Goal: Information Seeking & Learning: Learn about a topic

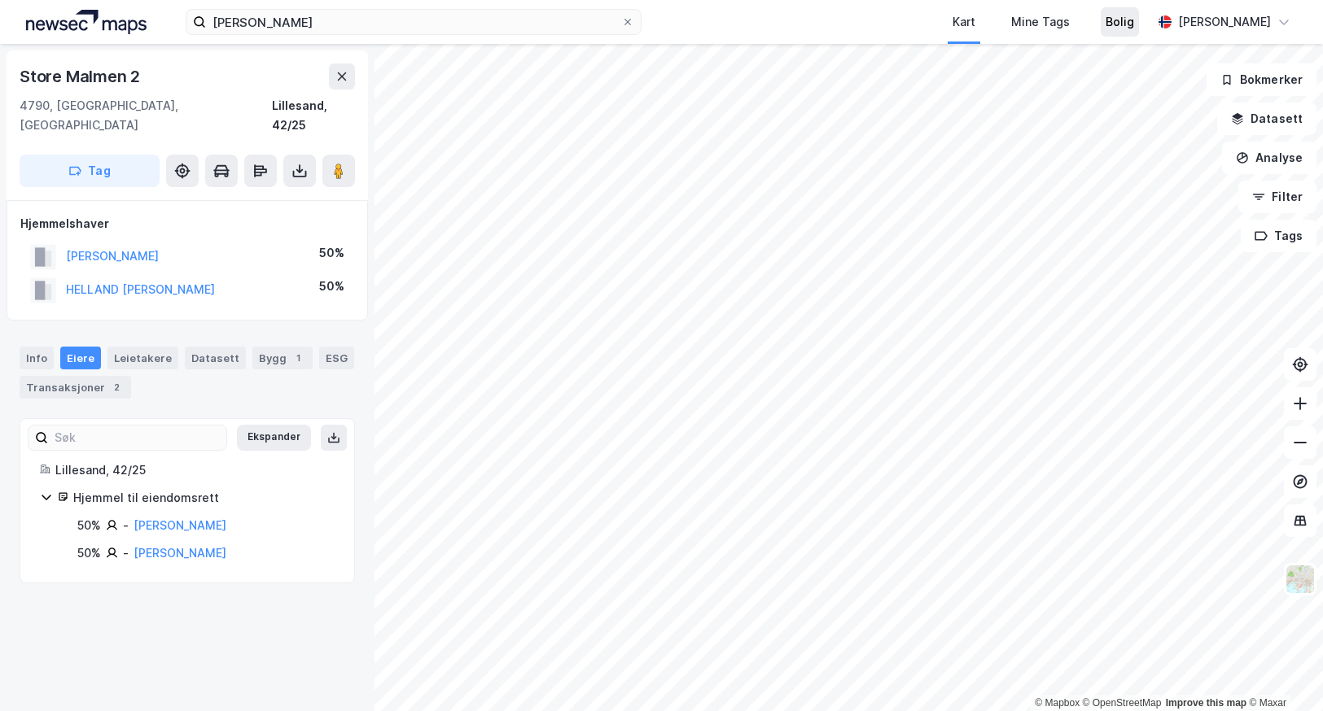
click at [1144, 29] on div "[PERSON_NAME] Kart Mine Tags Bolig [PERSON_NAME] © Mapbox © OpenStreetMap Impro…" at bounding box center [661, 355] width 1323 height 711
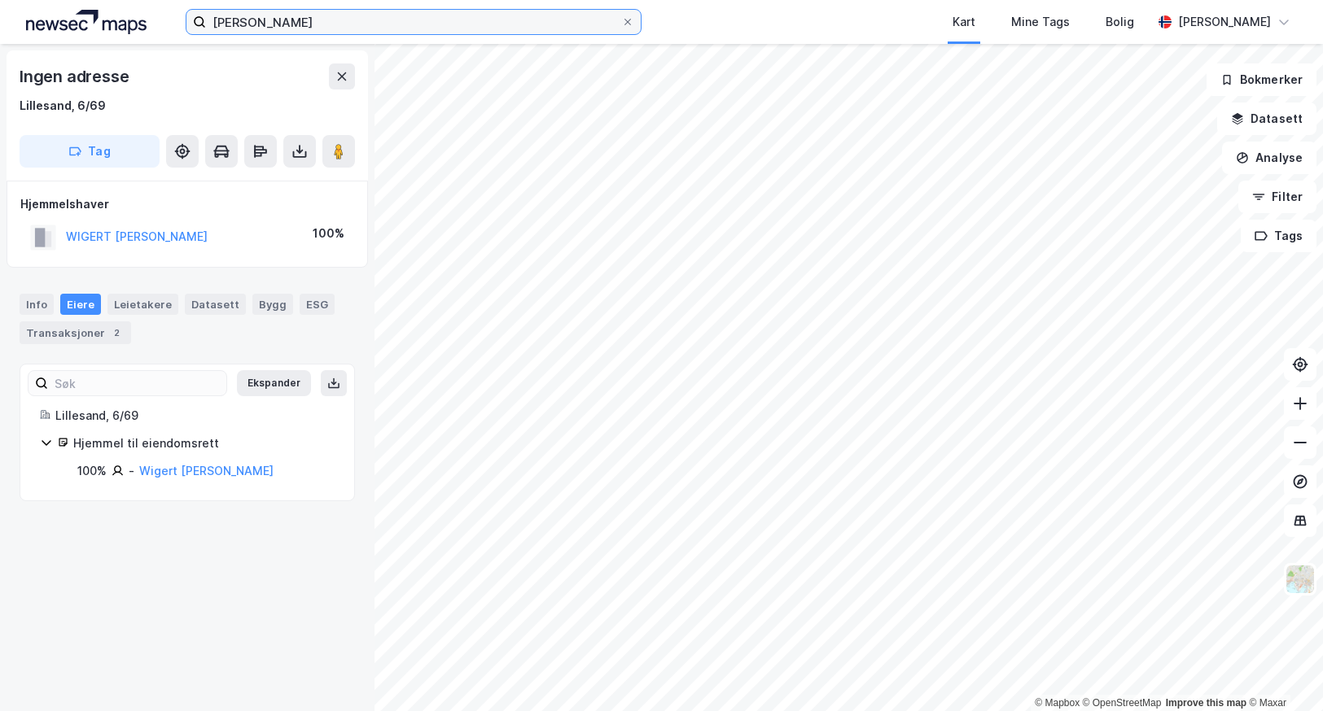
click at [266, 19] on input "[PERSON_NAME]" at bounding box center [413, 22] width 415 height 24
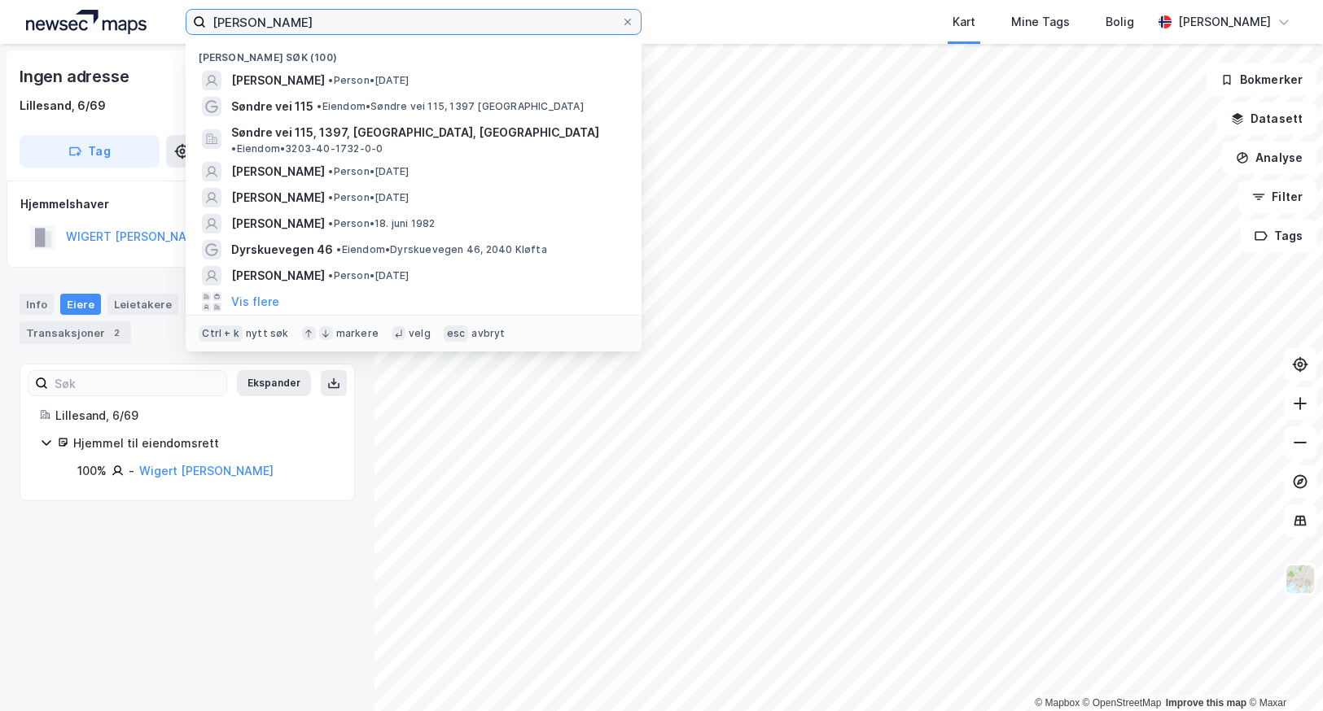
click at [266, 19] on input "[PERSON_NAME]" at bounding box center [413, 22] width 415 height 24
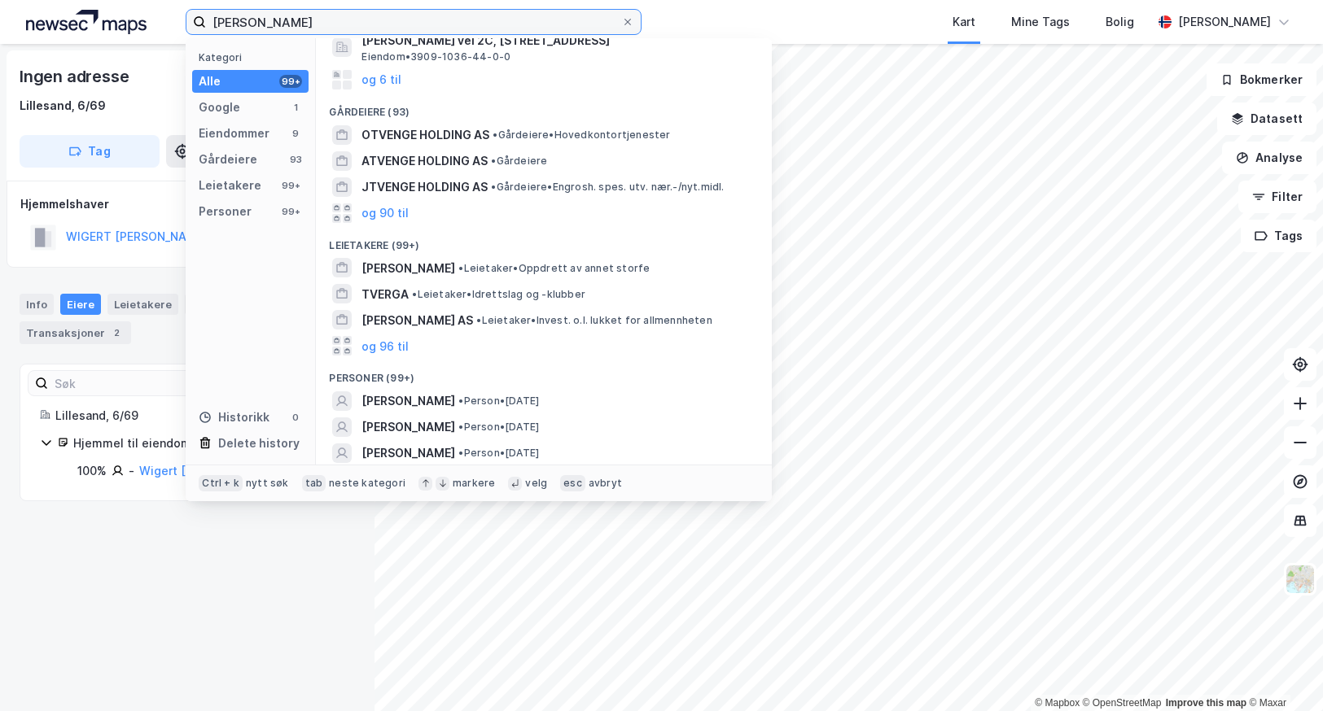
scroll to position [201, 0]
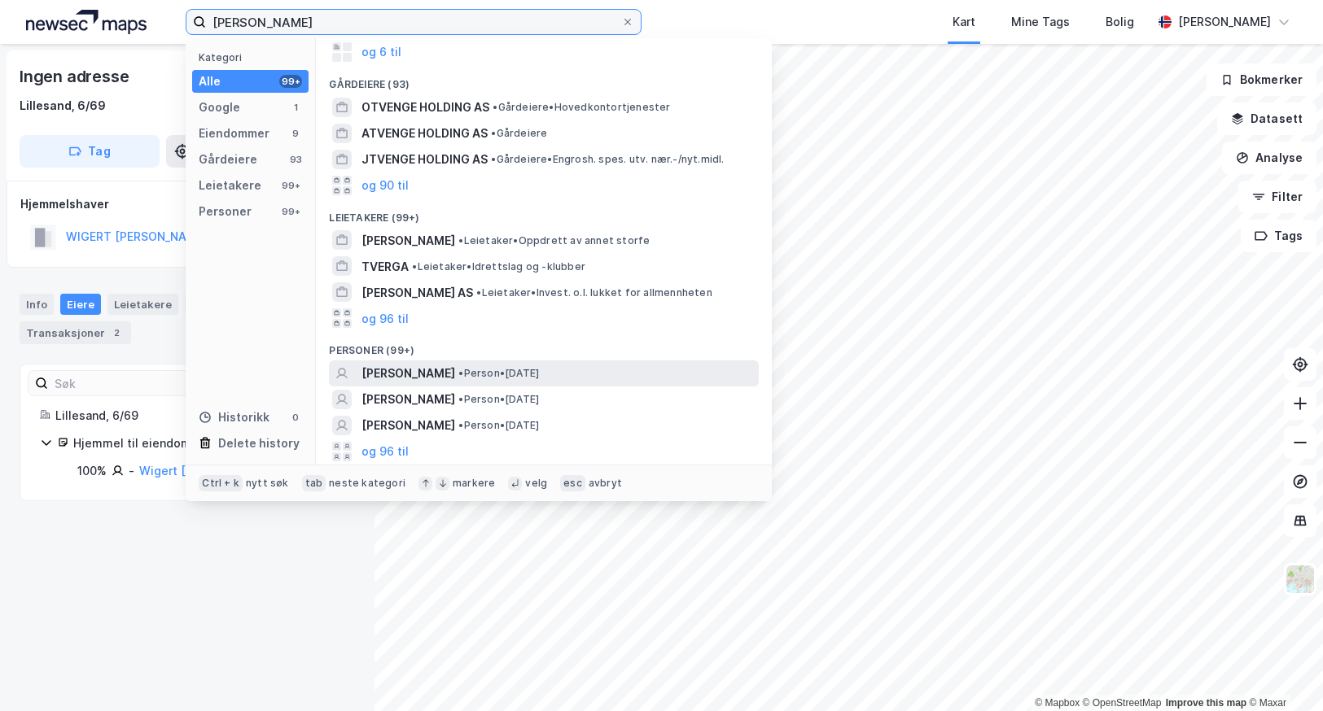
type input "[PERSON_NAME]"
click at [421, 368] on span "[PERSON_NAME]" at bounding box center [408, 374] width 94 height 20
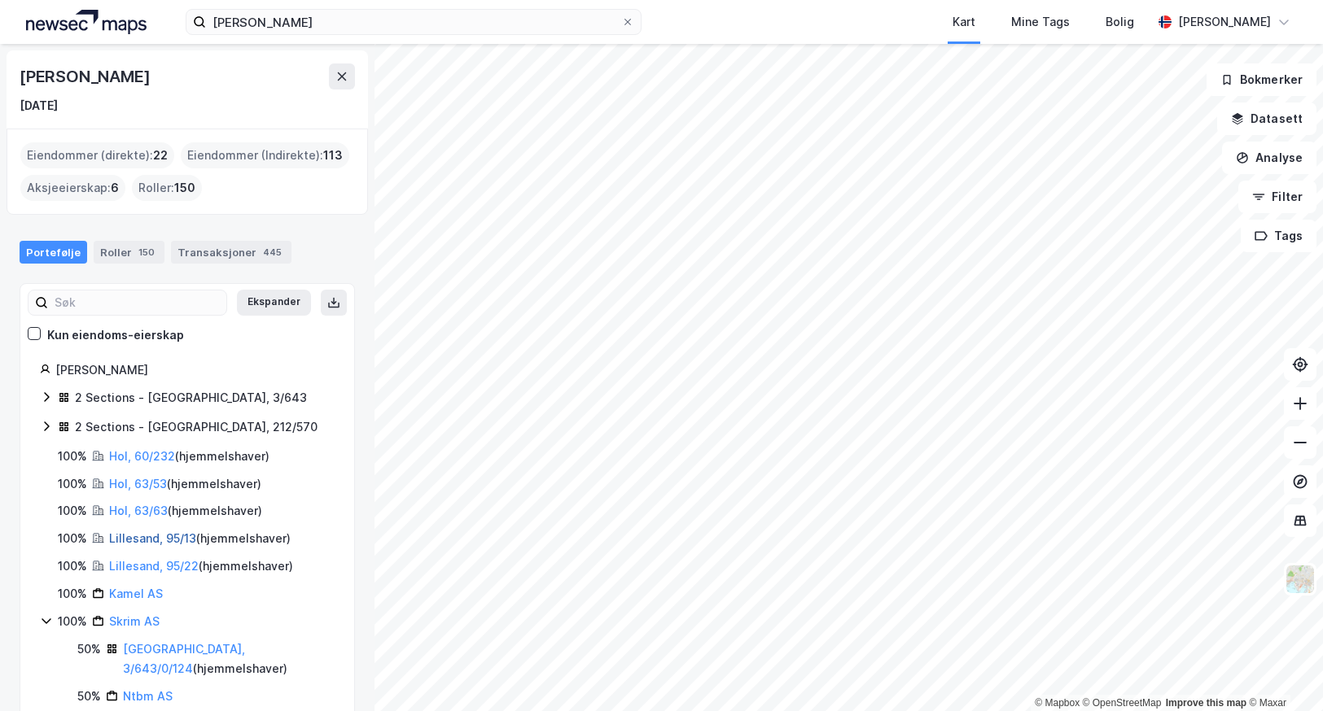
click at [144, 534] on link "Lillesand, 95/13" at bounding box center [152, 539] width 87 height 14
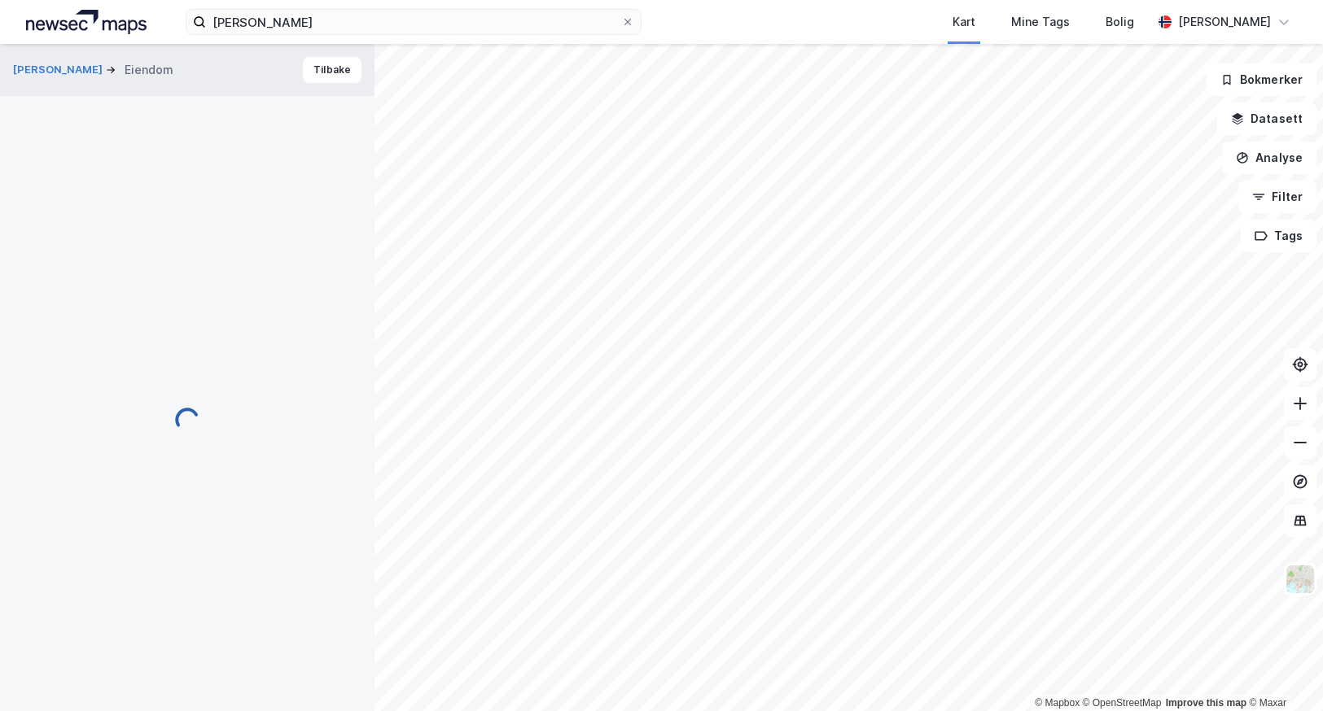
scroll to position [2, 0]
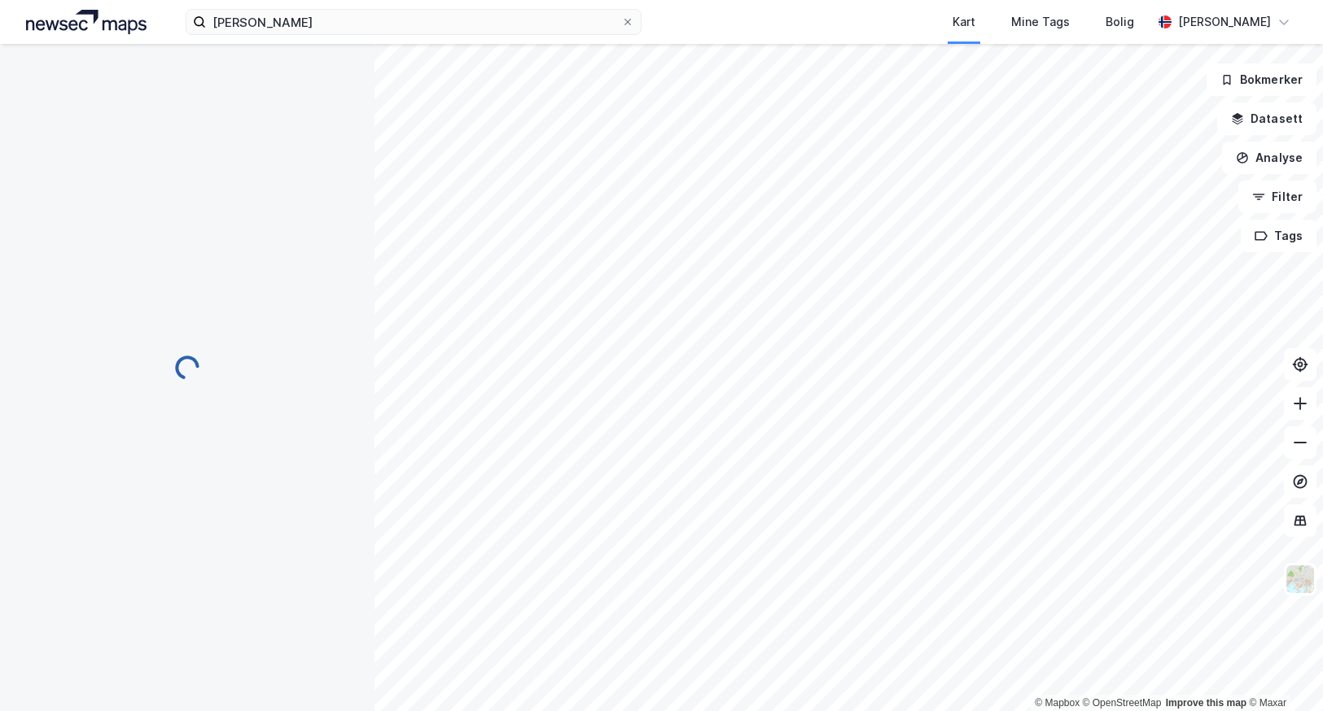
scroll to position [2, 0]
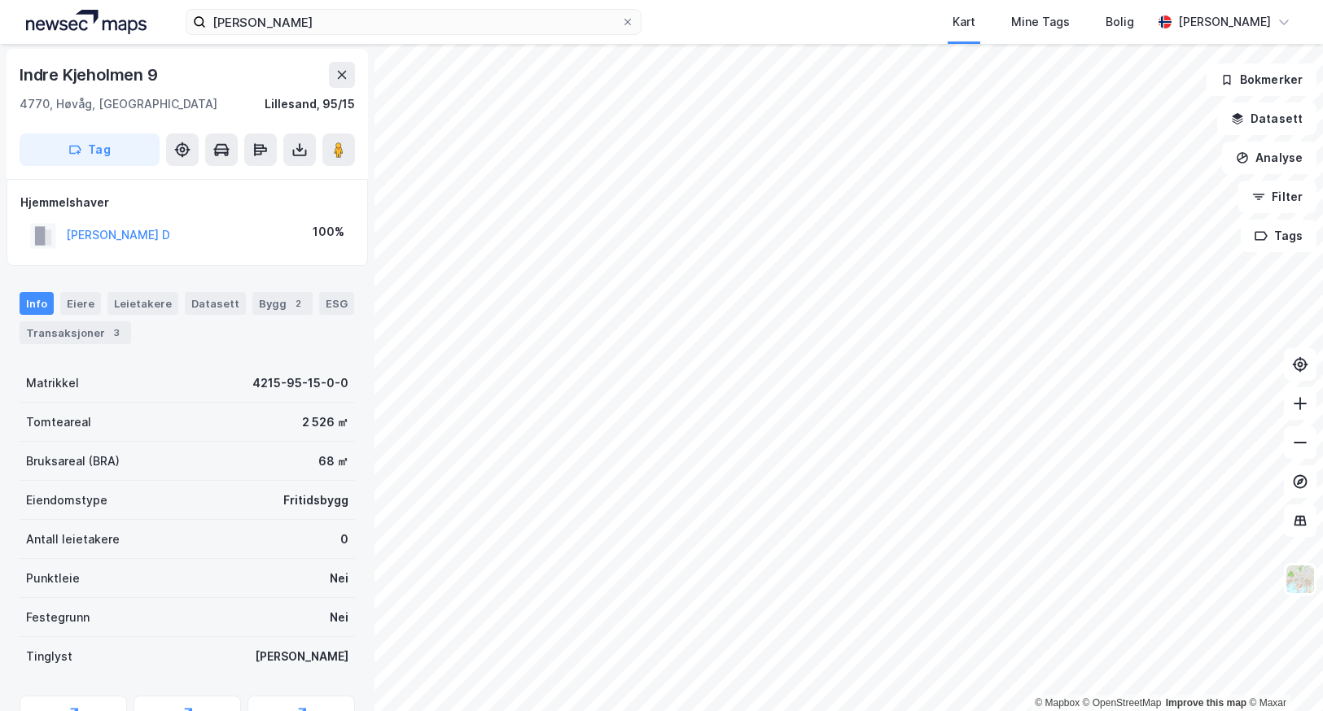
scroll to position [2, 0]
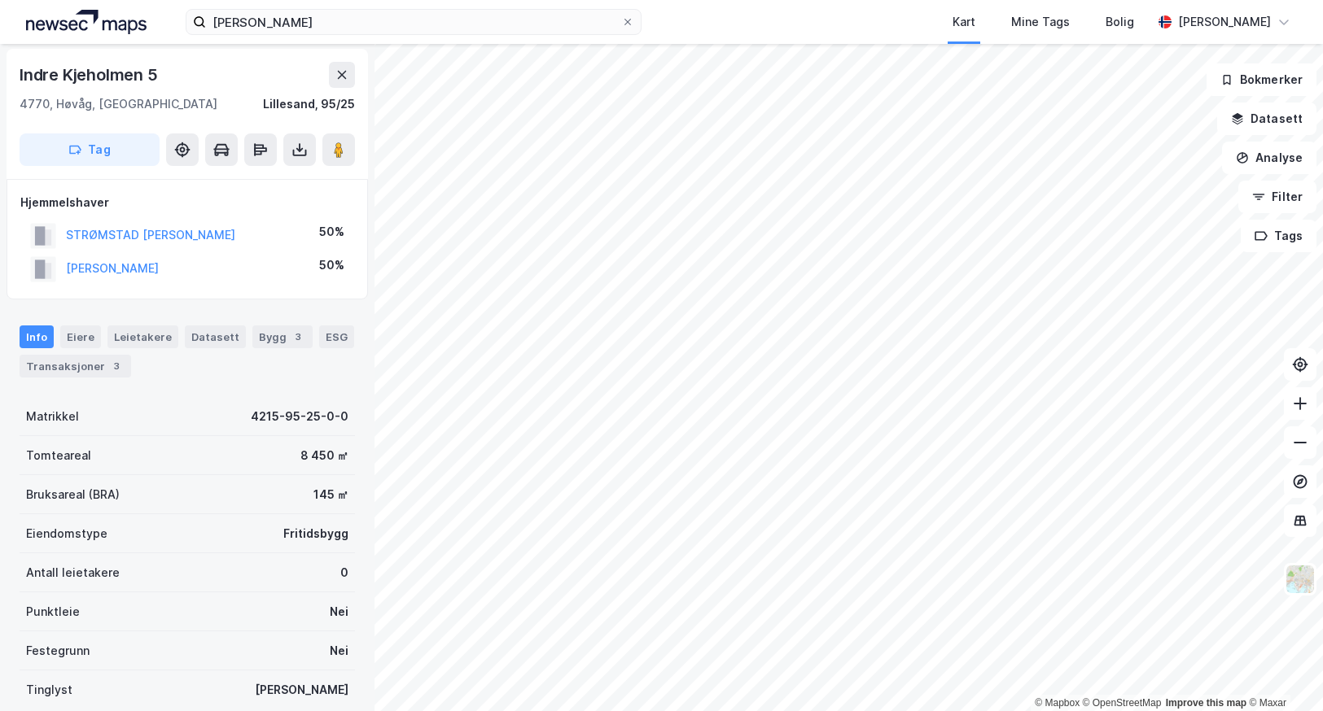
scroll to position [2, 0]
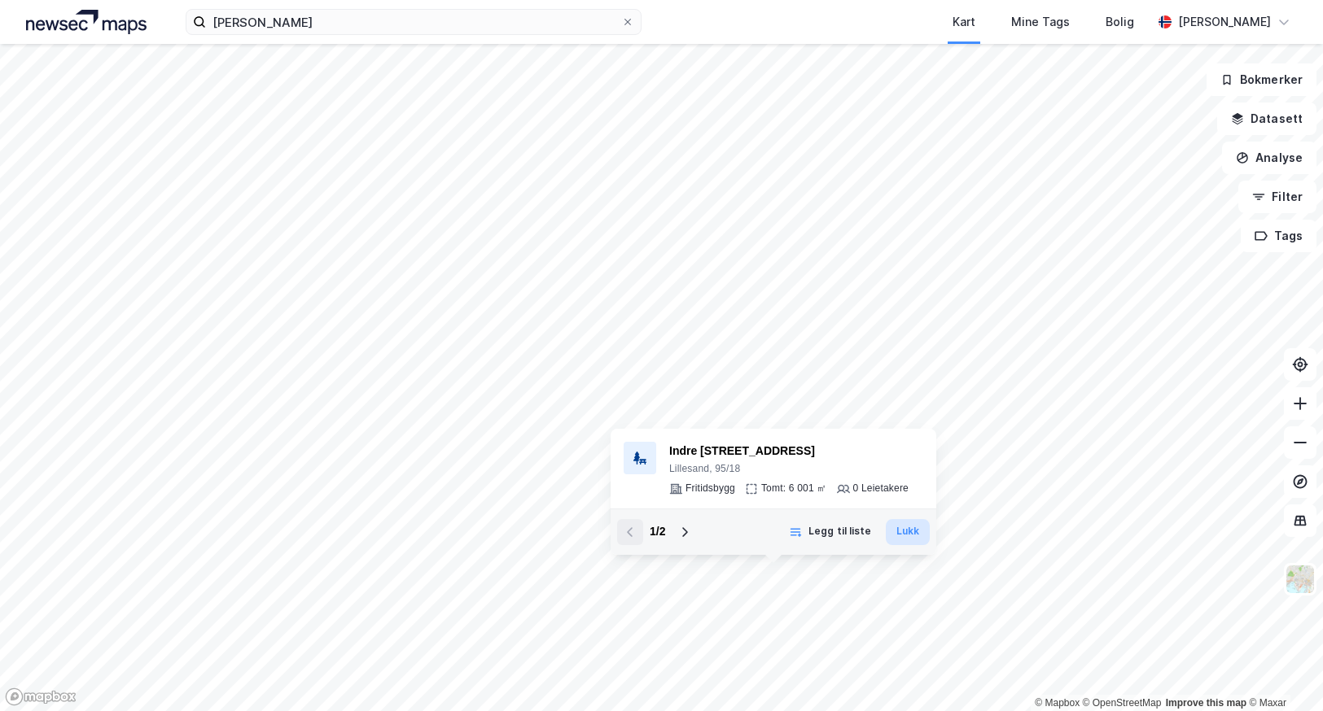
click at [902, 533] on button "Lukk" at bounding box center [908, 532] width 44 height 26
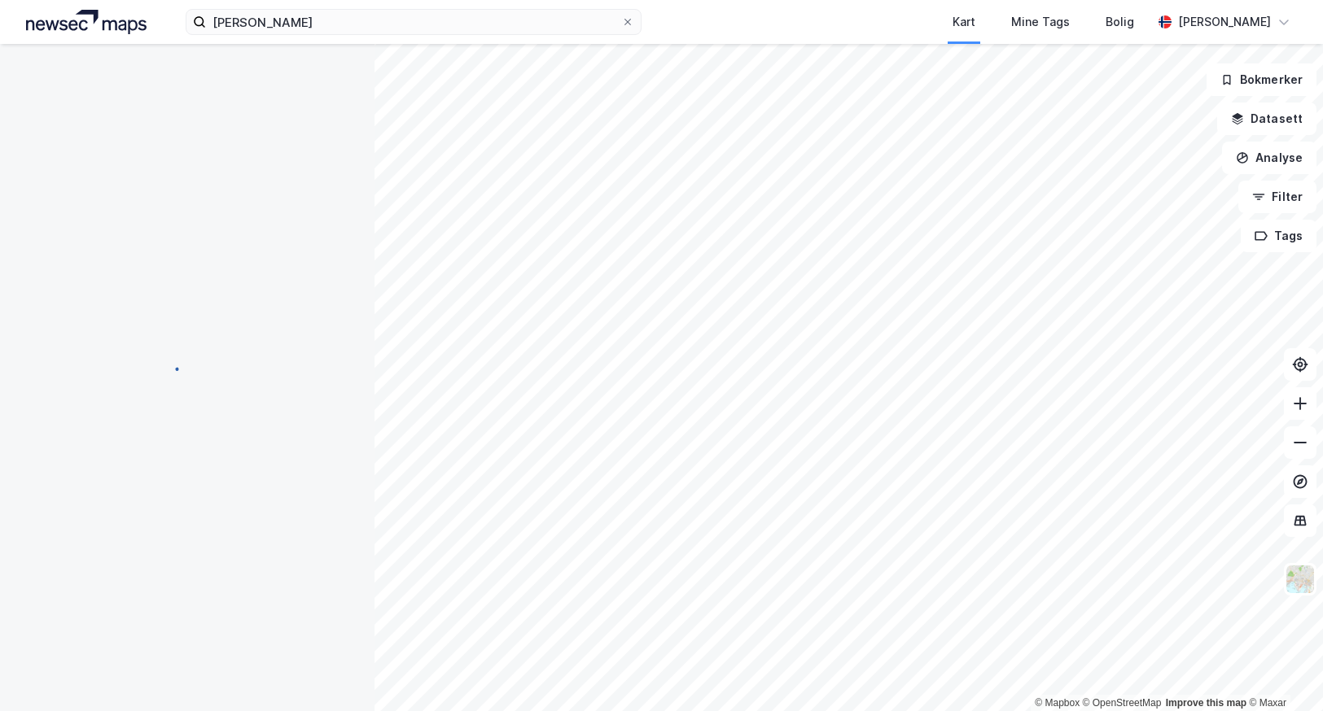
scroll to position [2, 0]
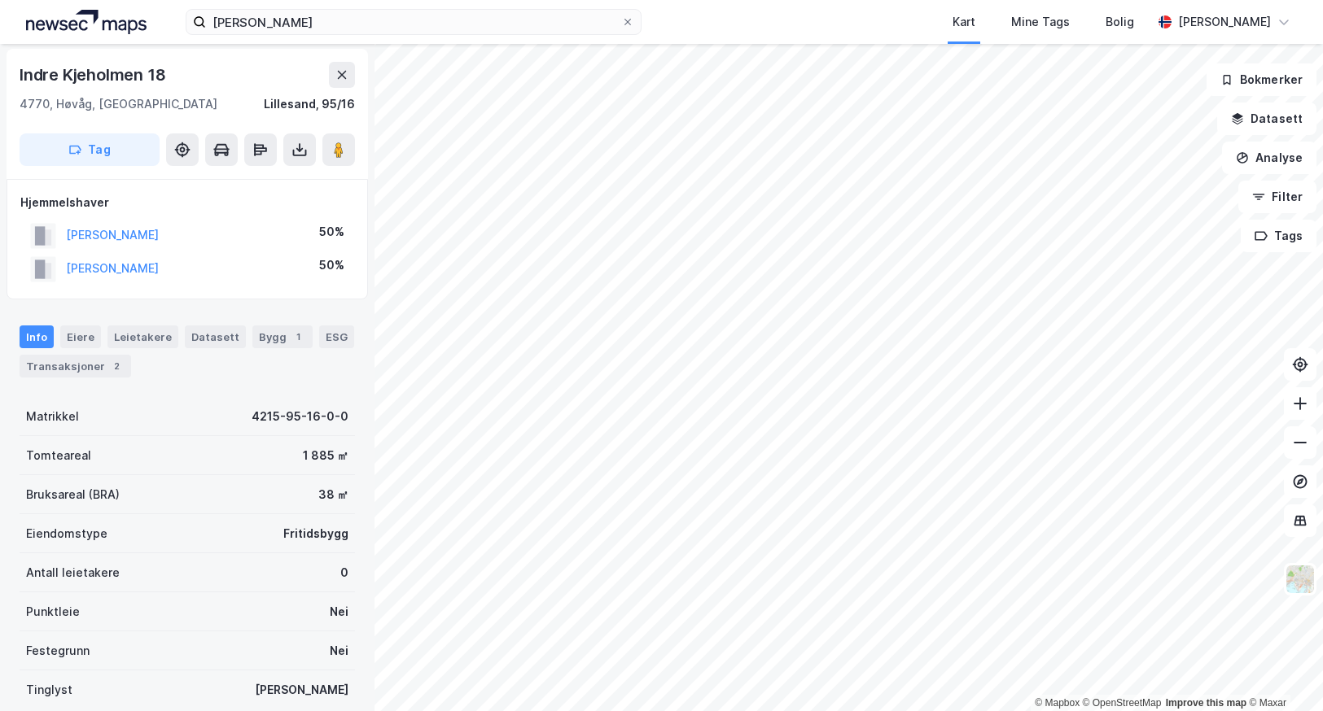
scroll to position [2, 0]
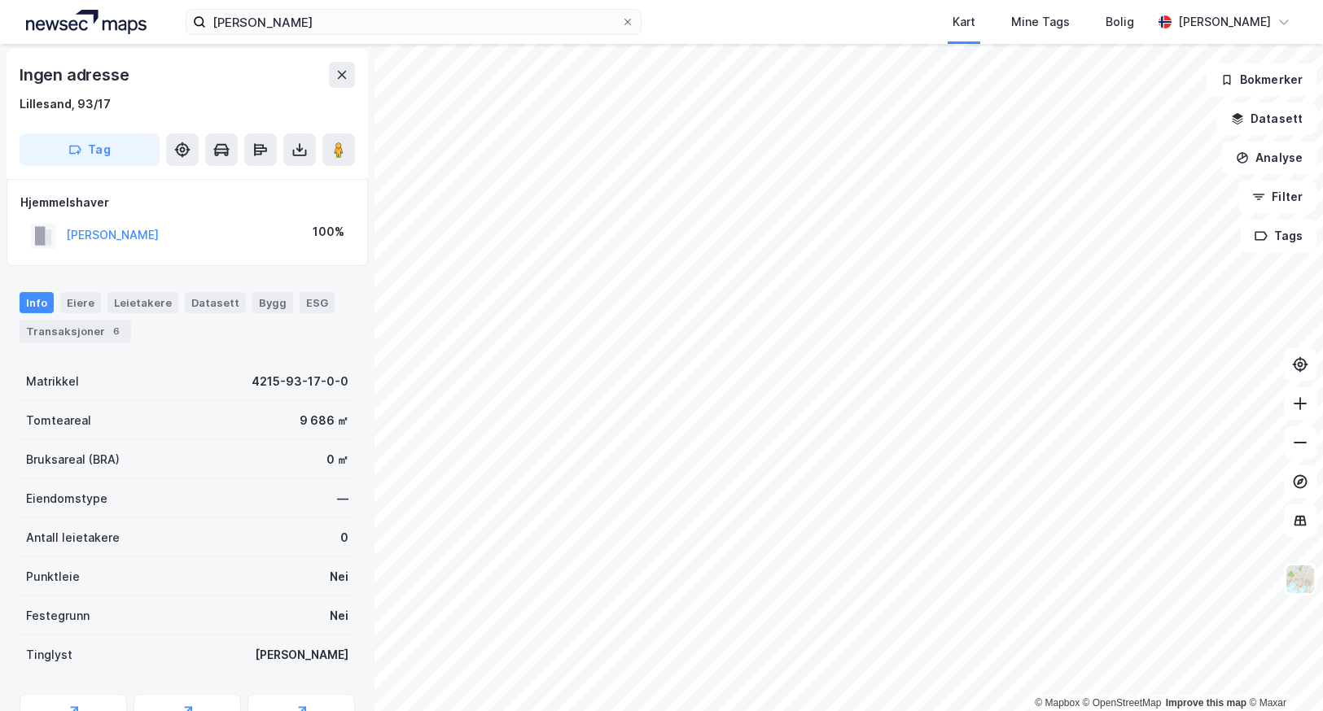
scroll to position [2, 0]
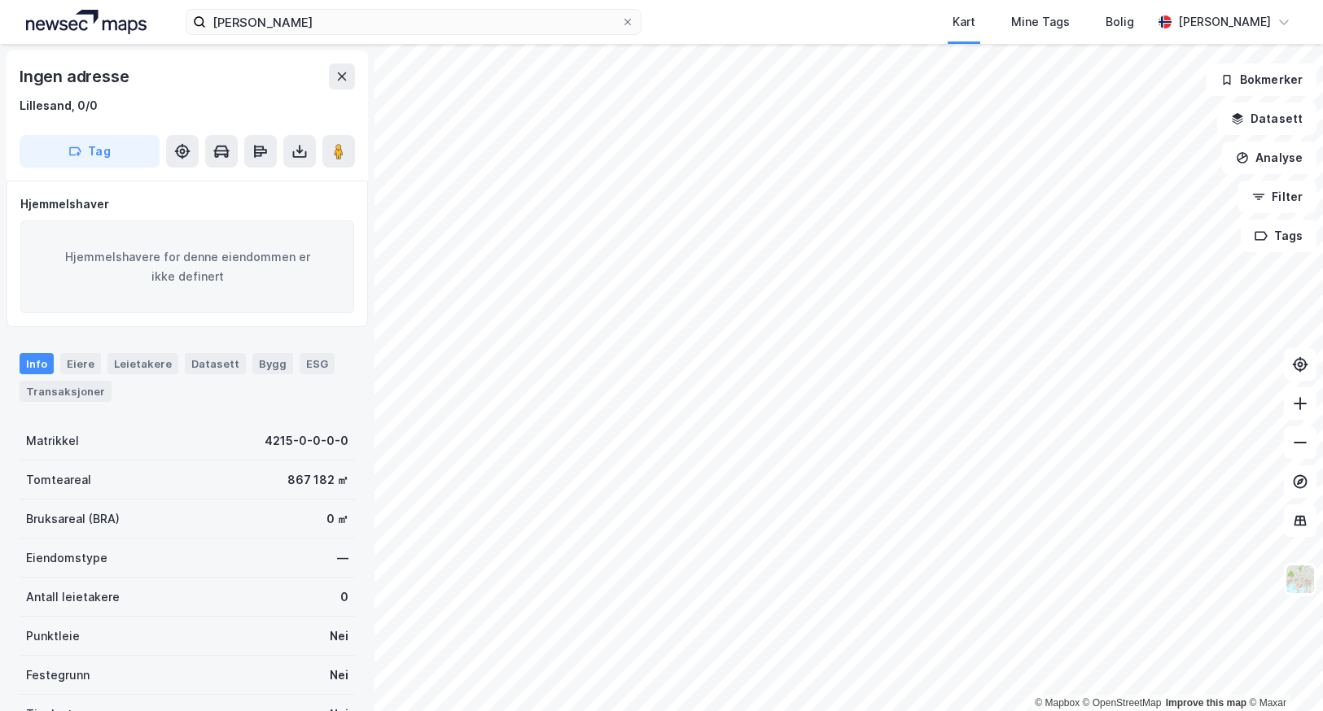
scroll to position [2, 0]
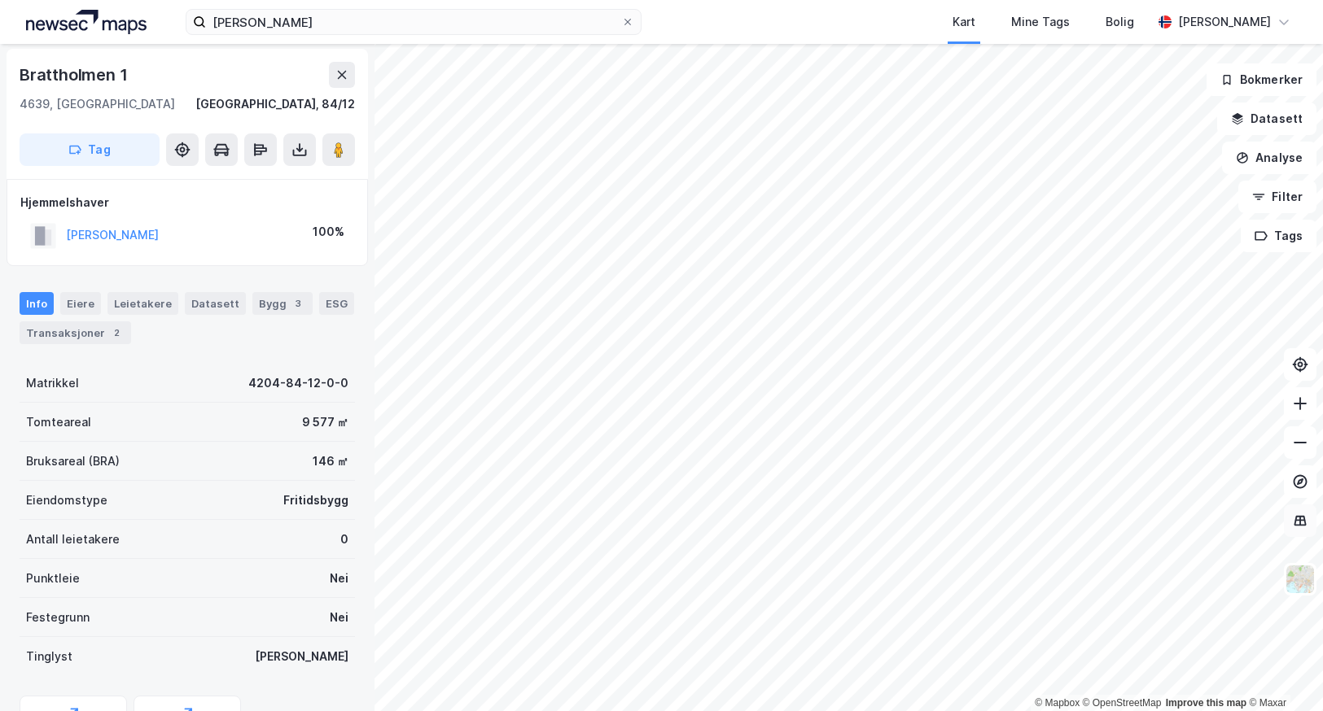
scroll to position [2, 0]
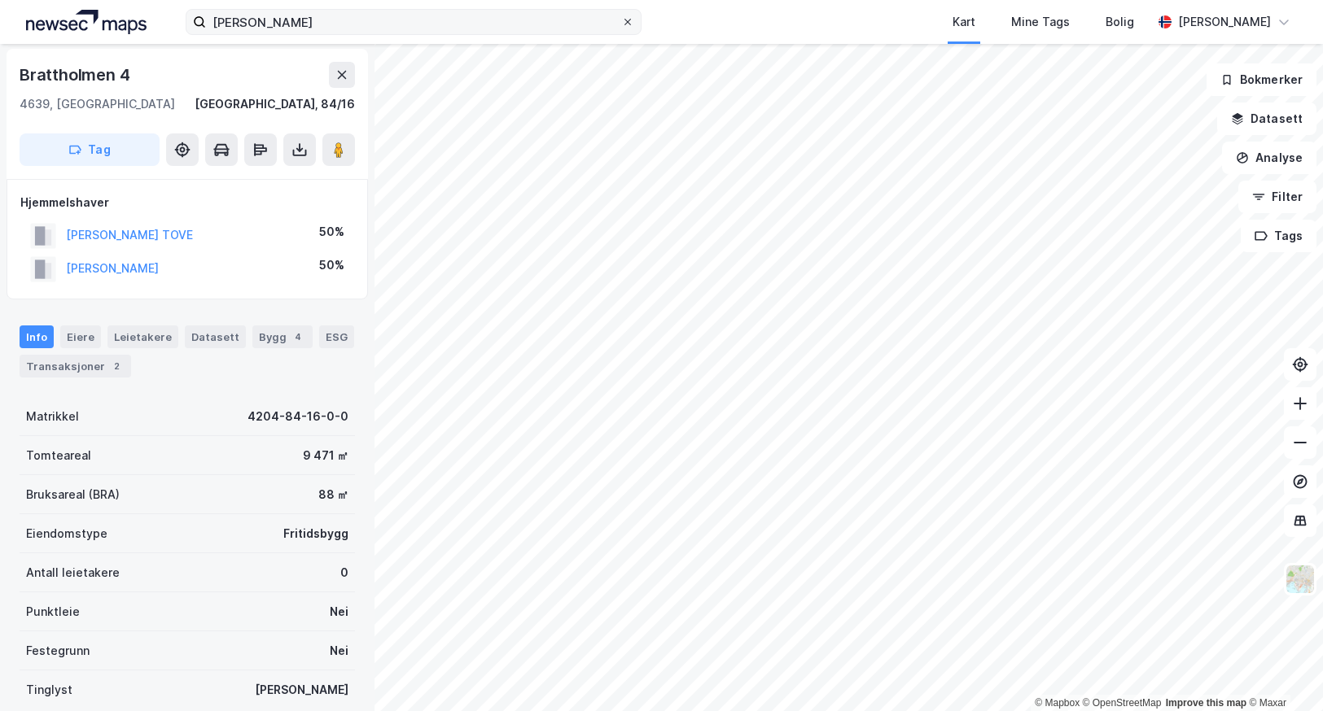
click at [628, 20] on icon at bounding box center [628, 22] width 10 height 10
click at [621, 20] on input "[PERSON_NAME]" at bounding box center [413, 22] width 415 height 24
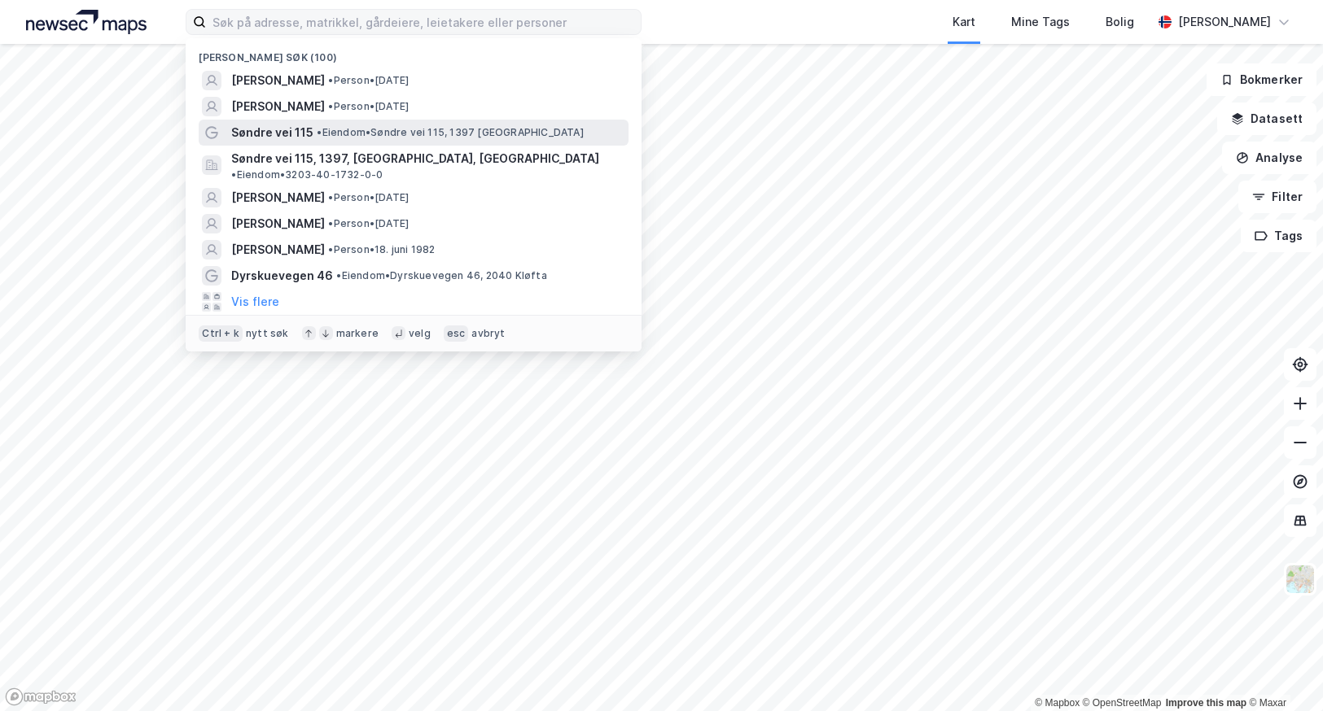
click at [258, 130] on span "Søndre vei 115" at bounding box center [272, 133] width 82 height 20
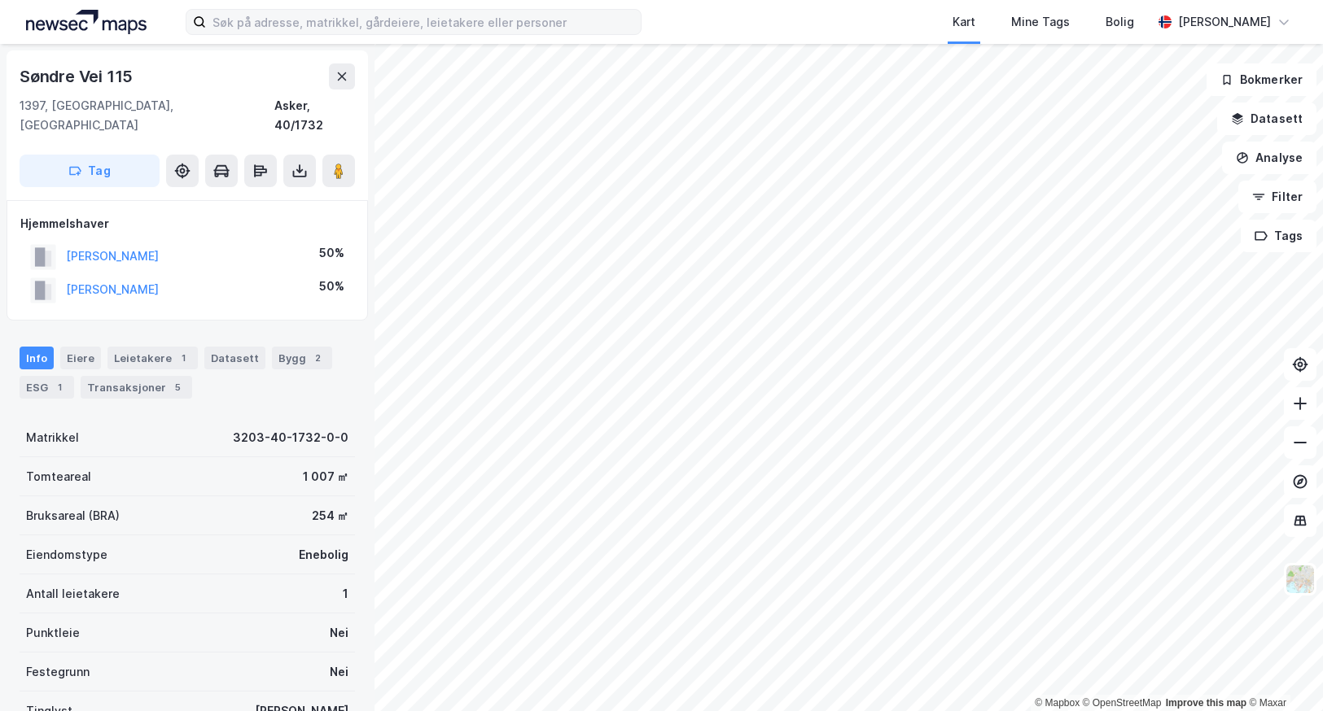
scroll to position [2, 0]
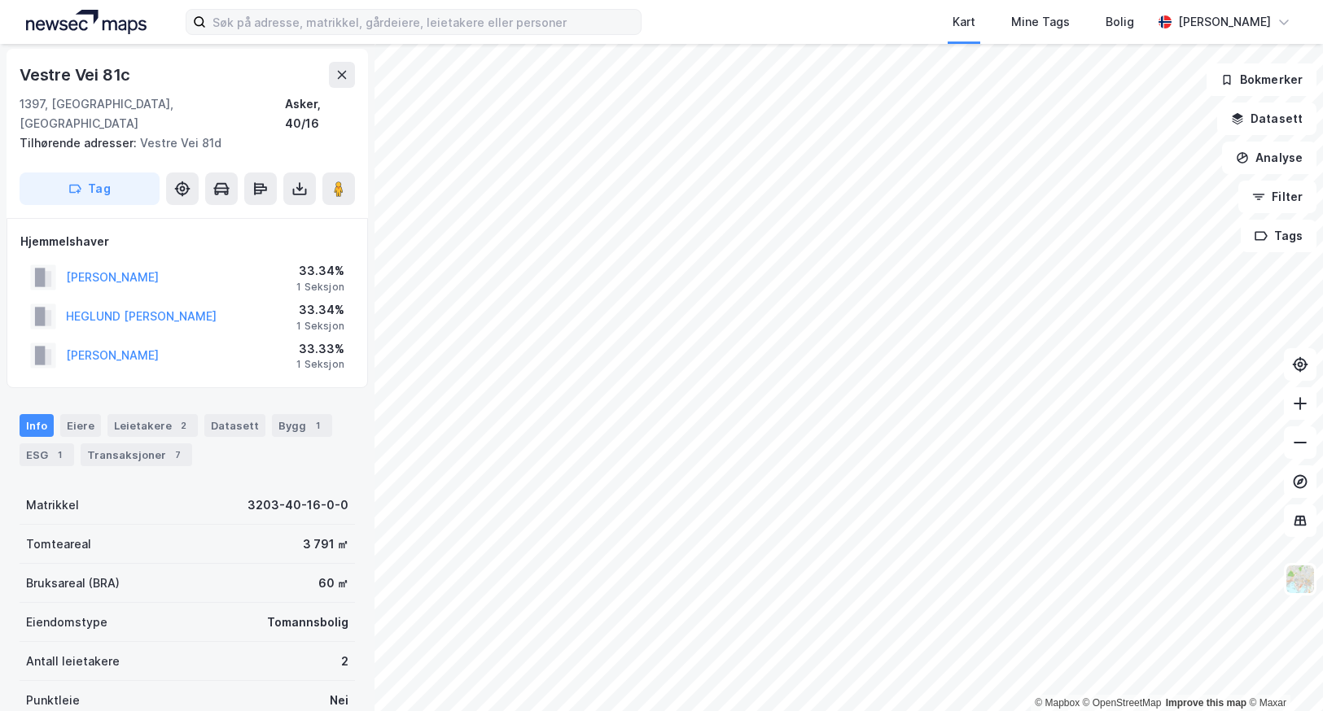
scroll to position [2, 0]
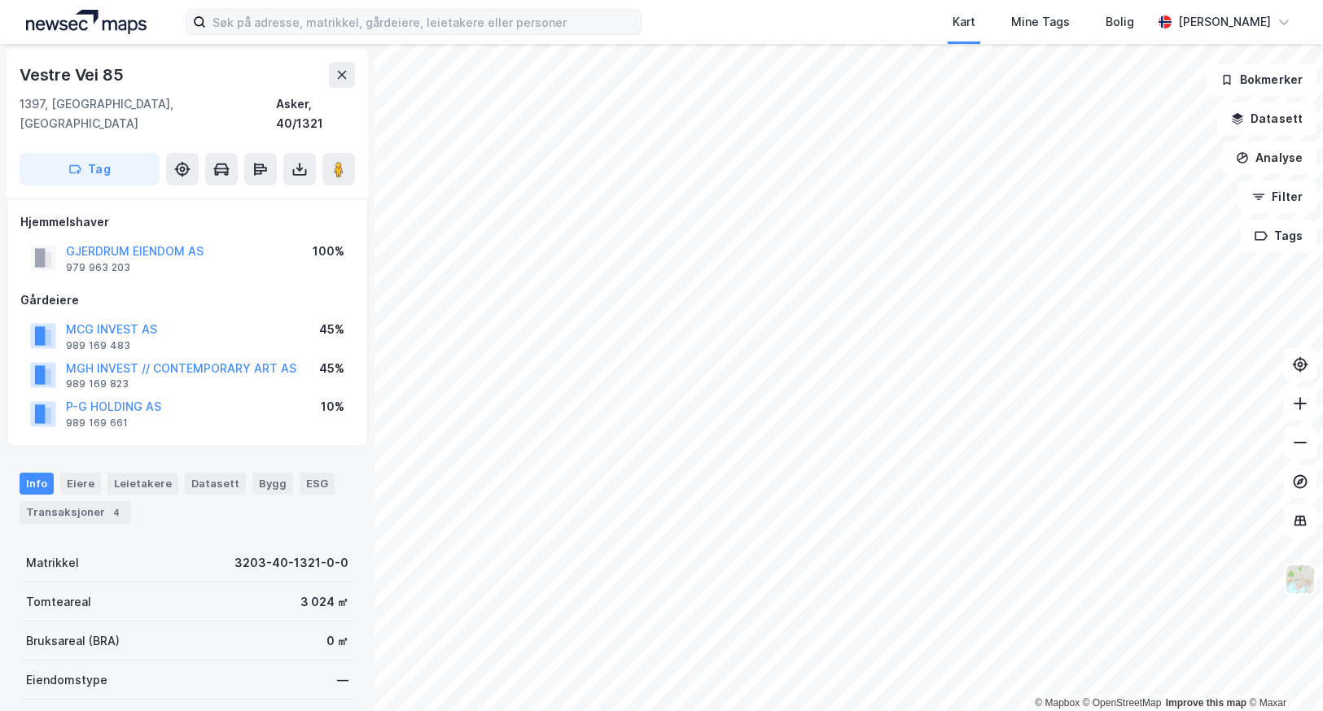
scroll to position [2, 0]
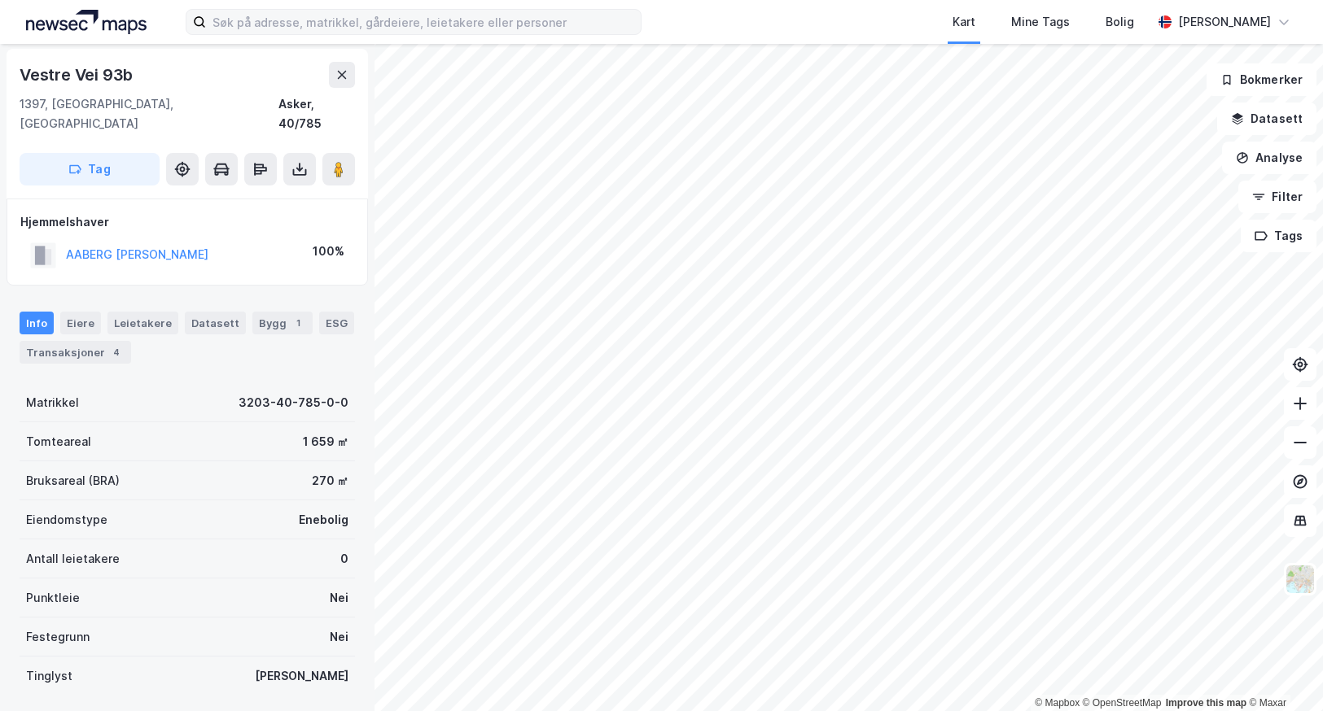
scroll to position [2, 0]
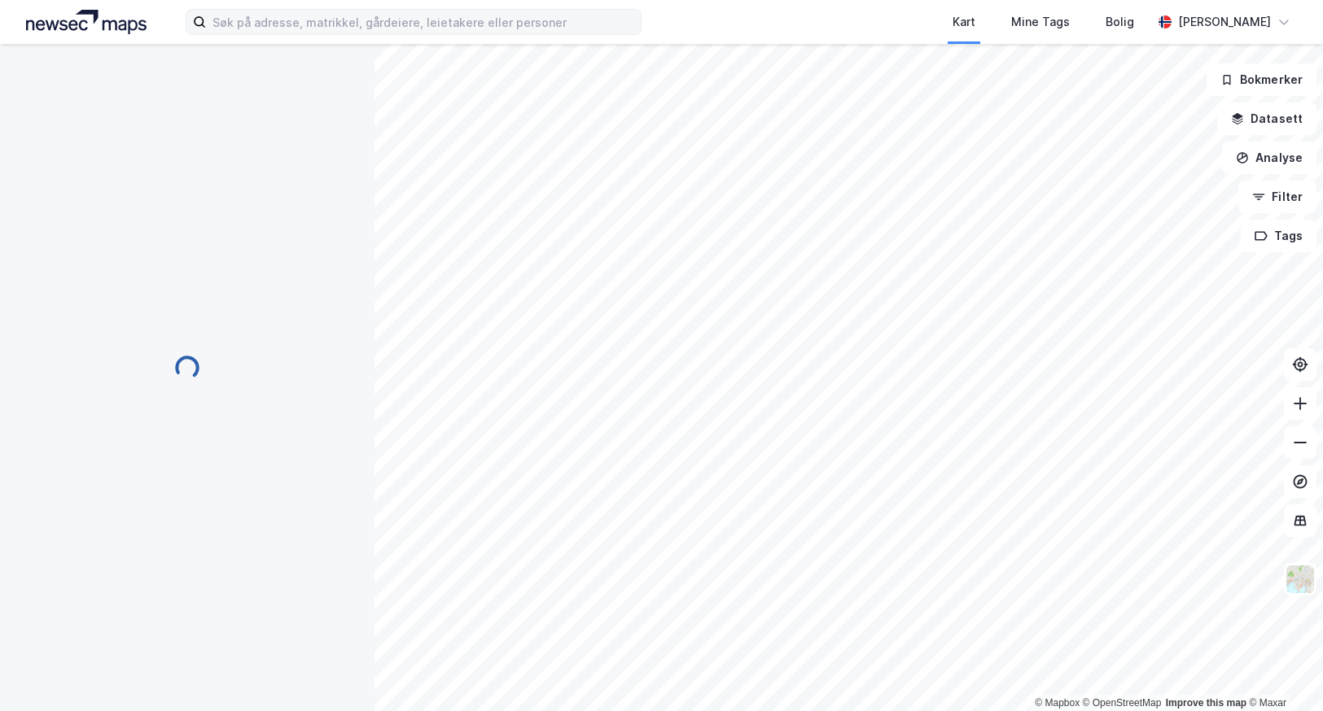
scroll to position [2, 0]
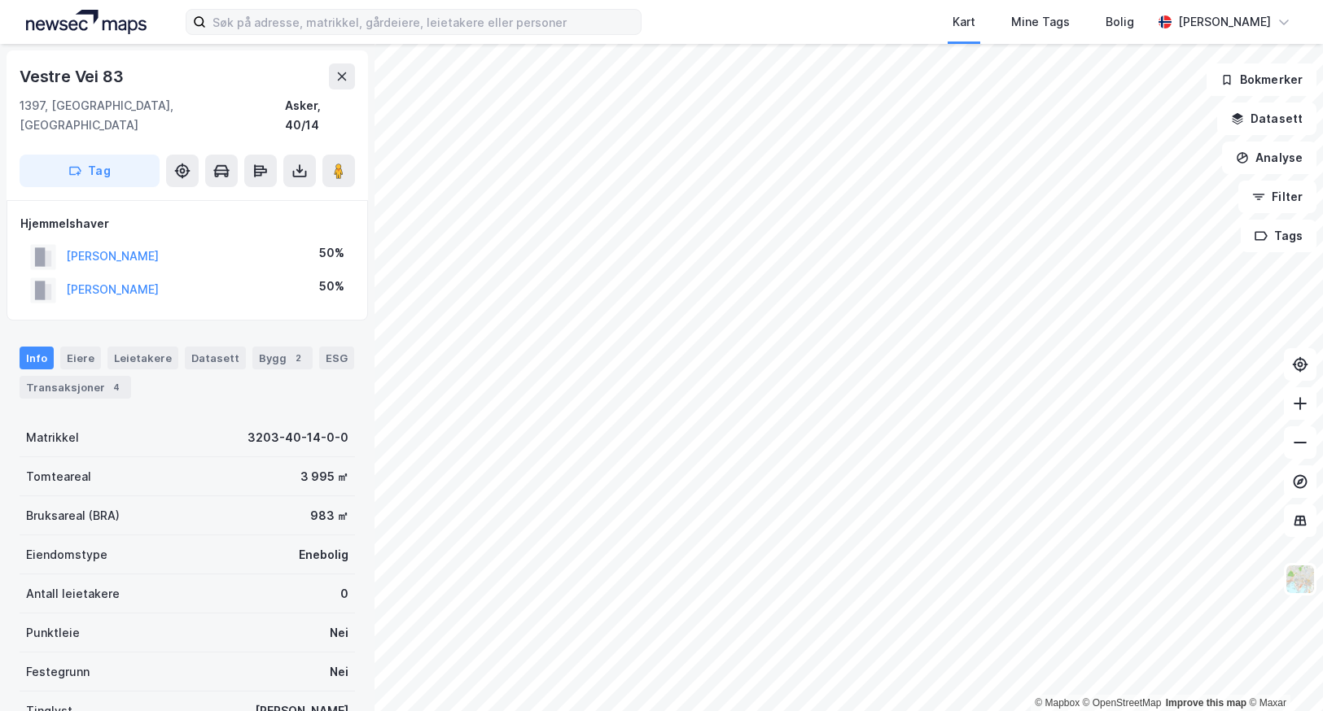
scroll to position [2, 0]
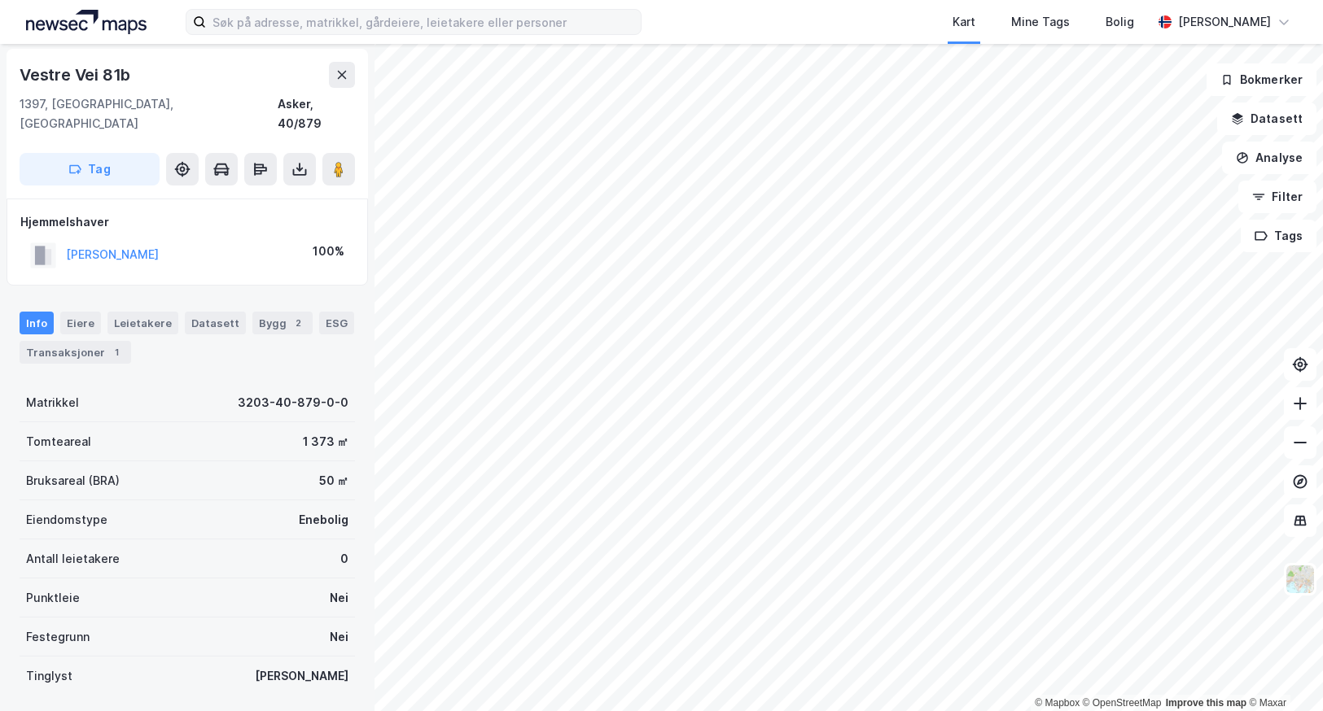
scroll to position [2, 0]
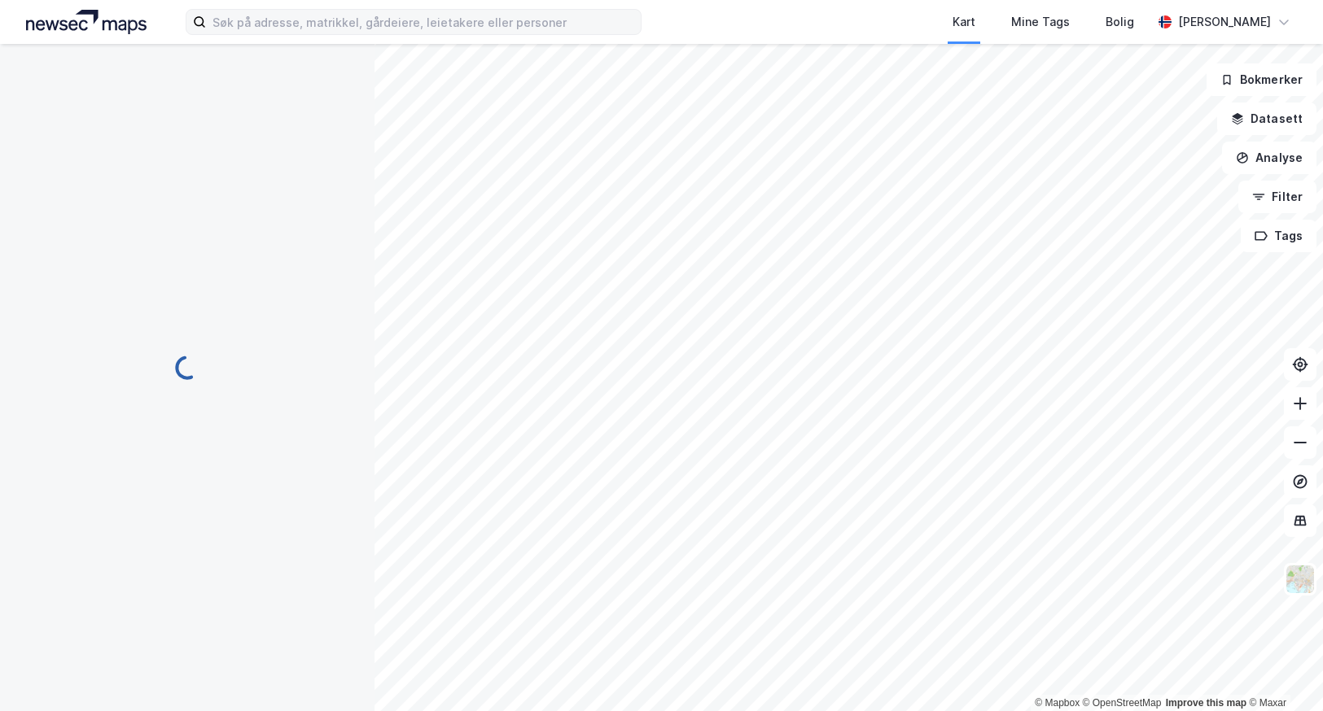
scroll to position [2, 0]
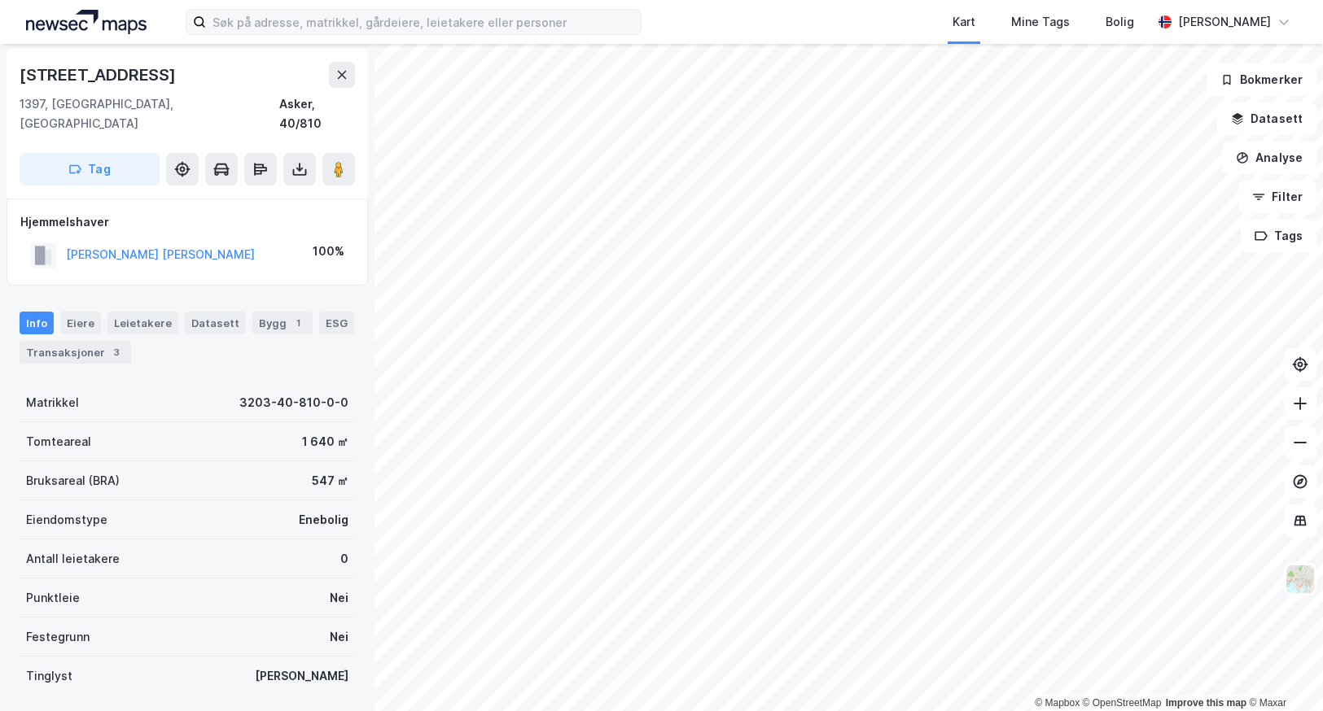
scroll to position [2, 0]
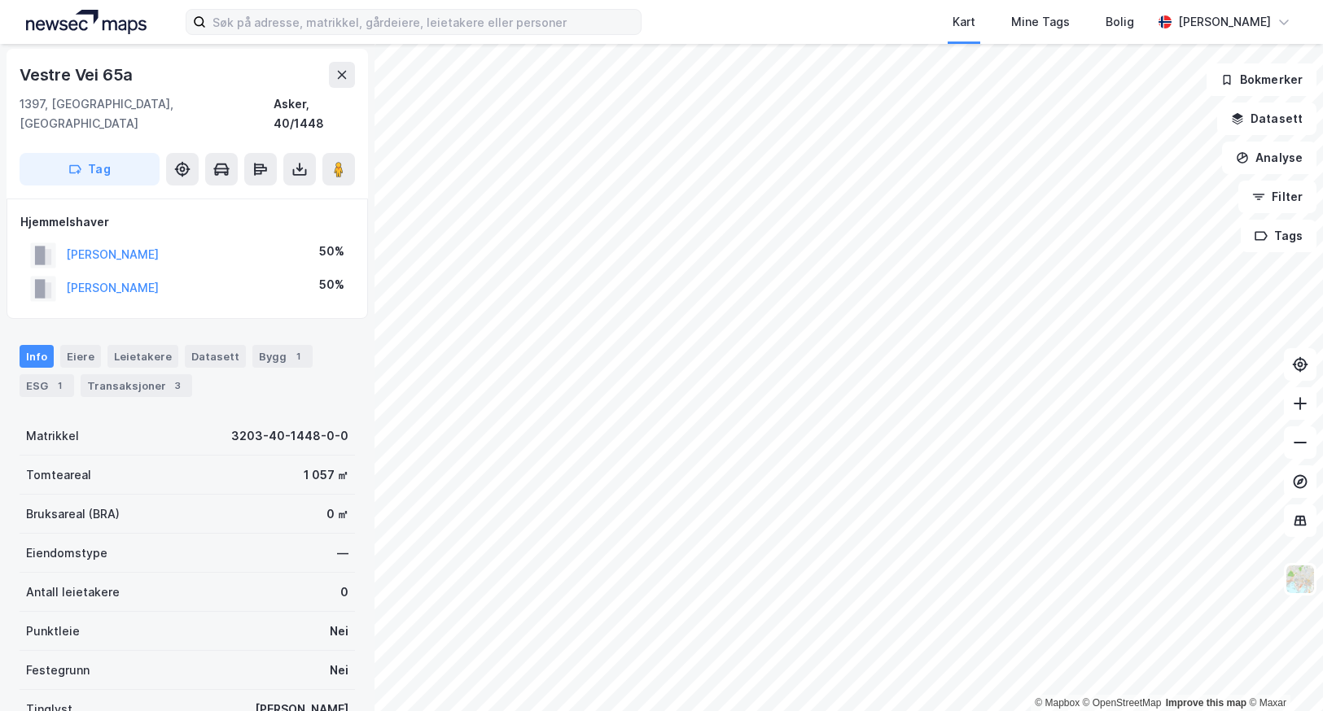
scroll to position [2, 0]
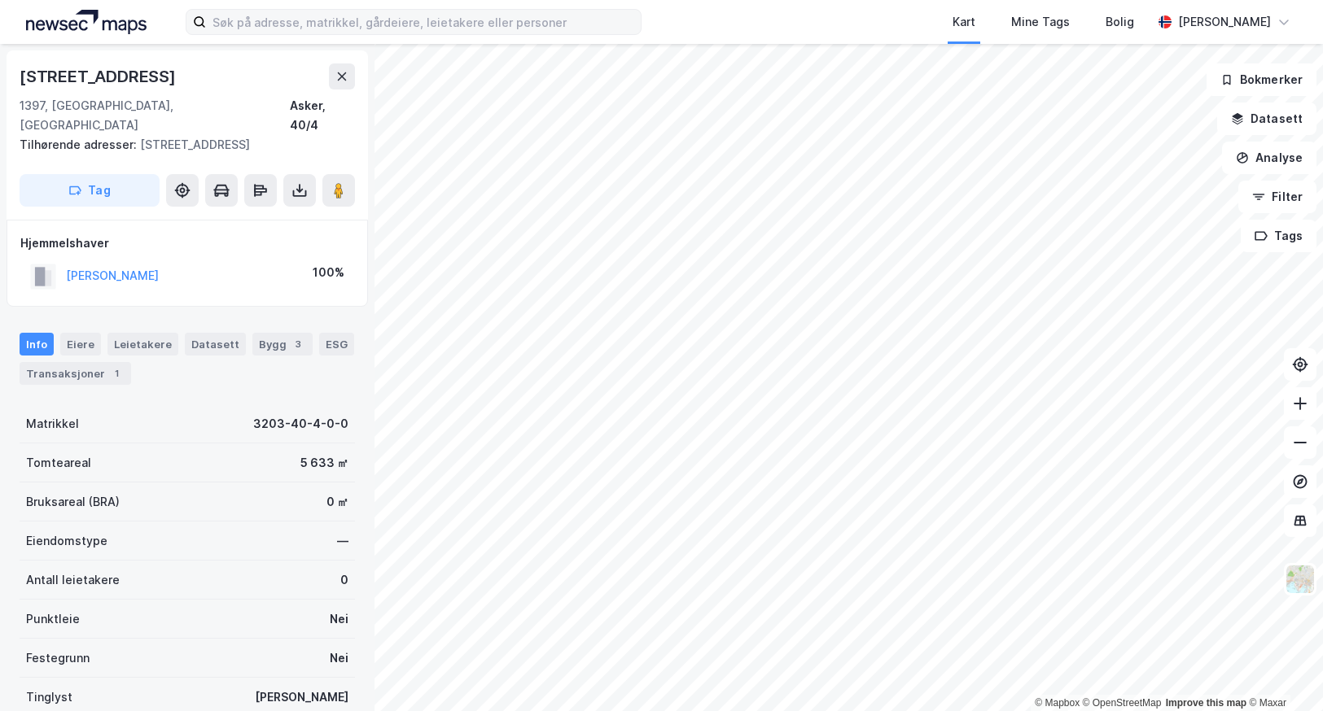
scroll to position [2, 0]
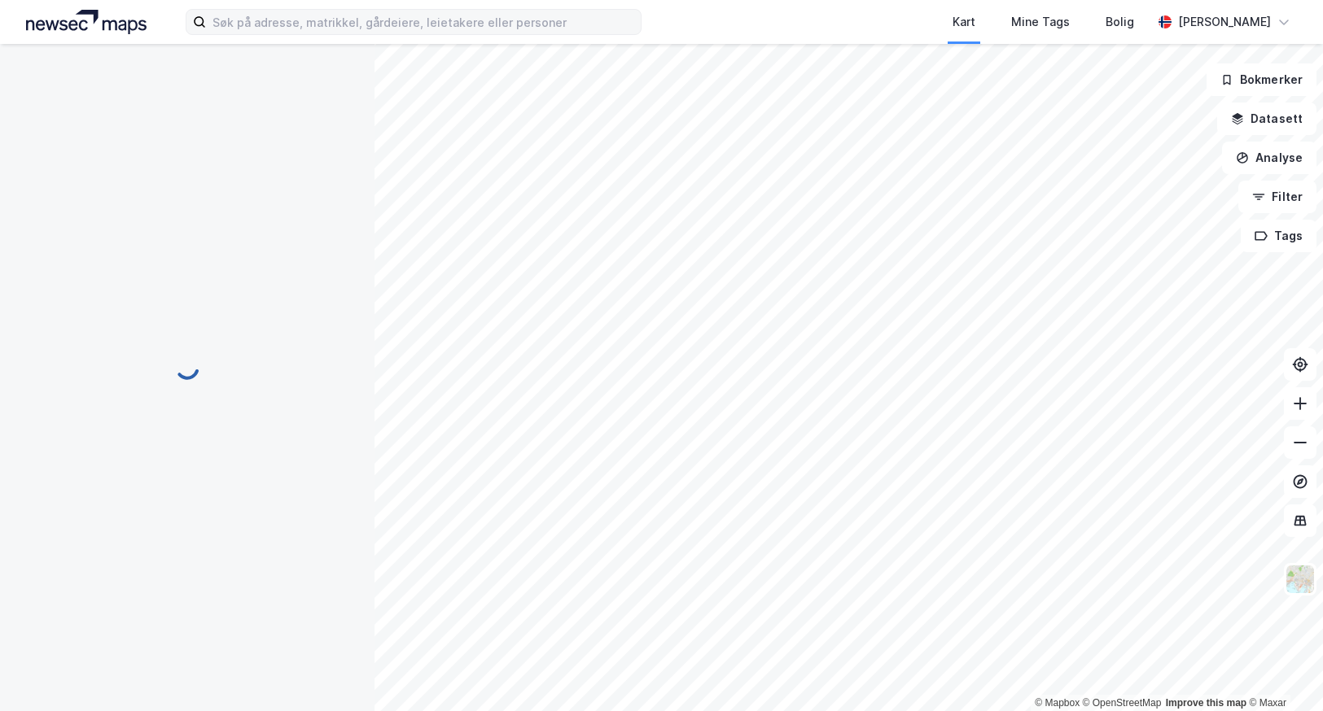
scroll to position [2, 0]
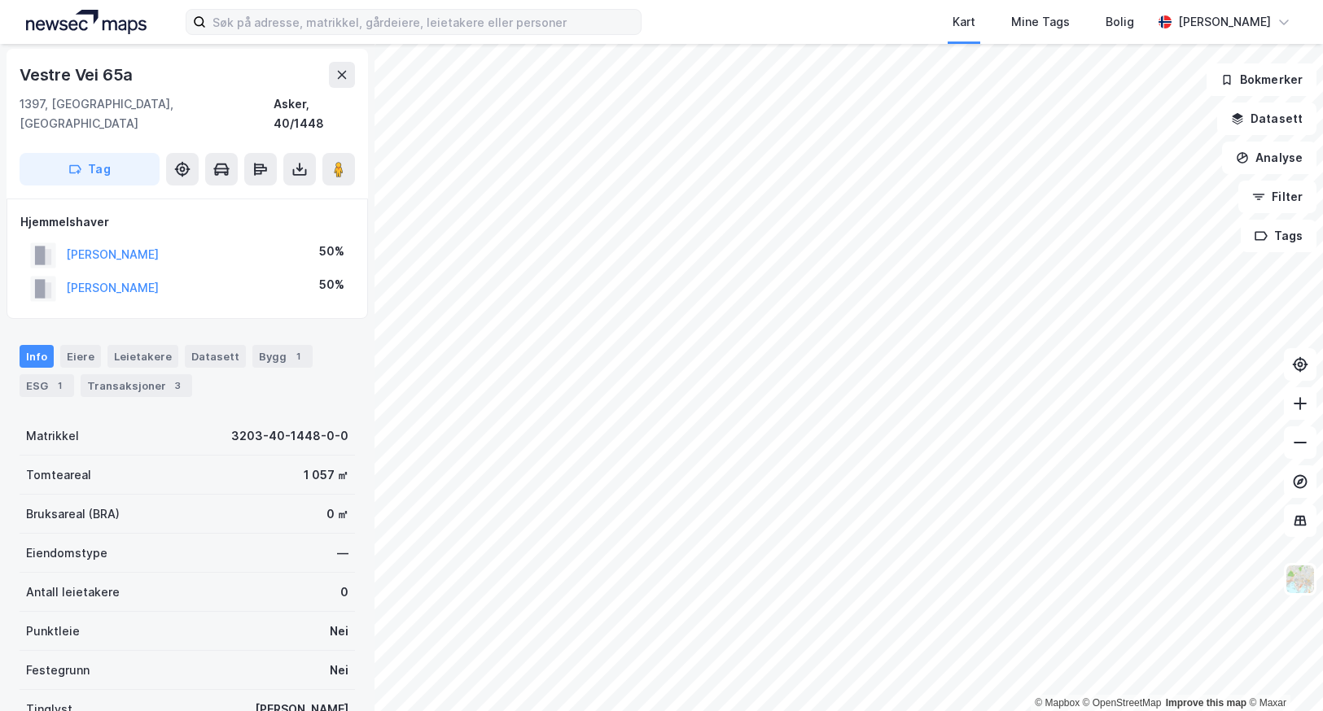
scroll to position [2, 0]
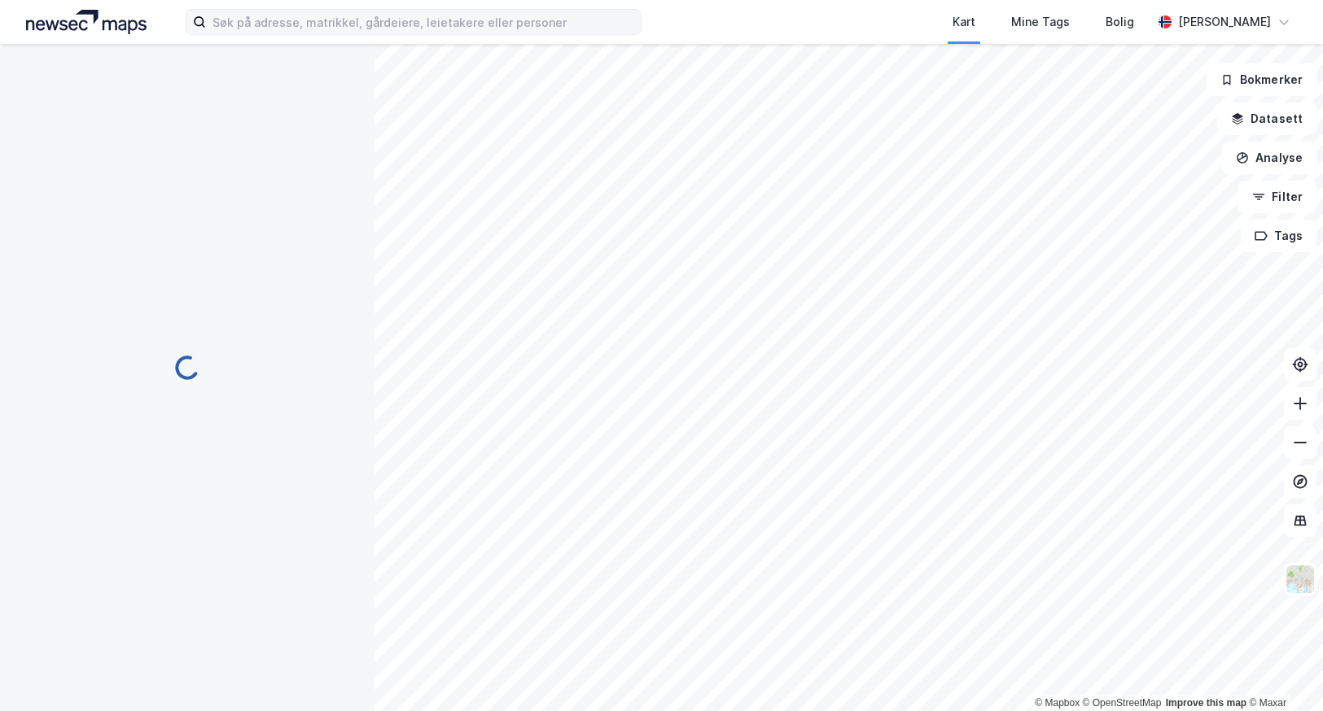
scroll to position [2, 0]
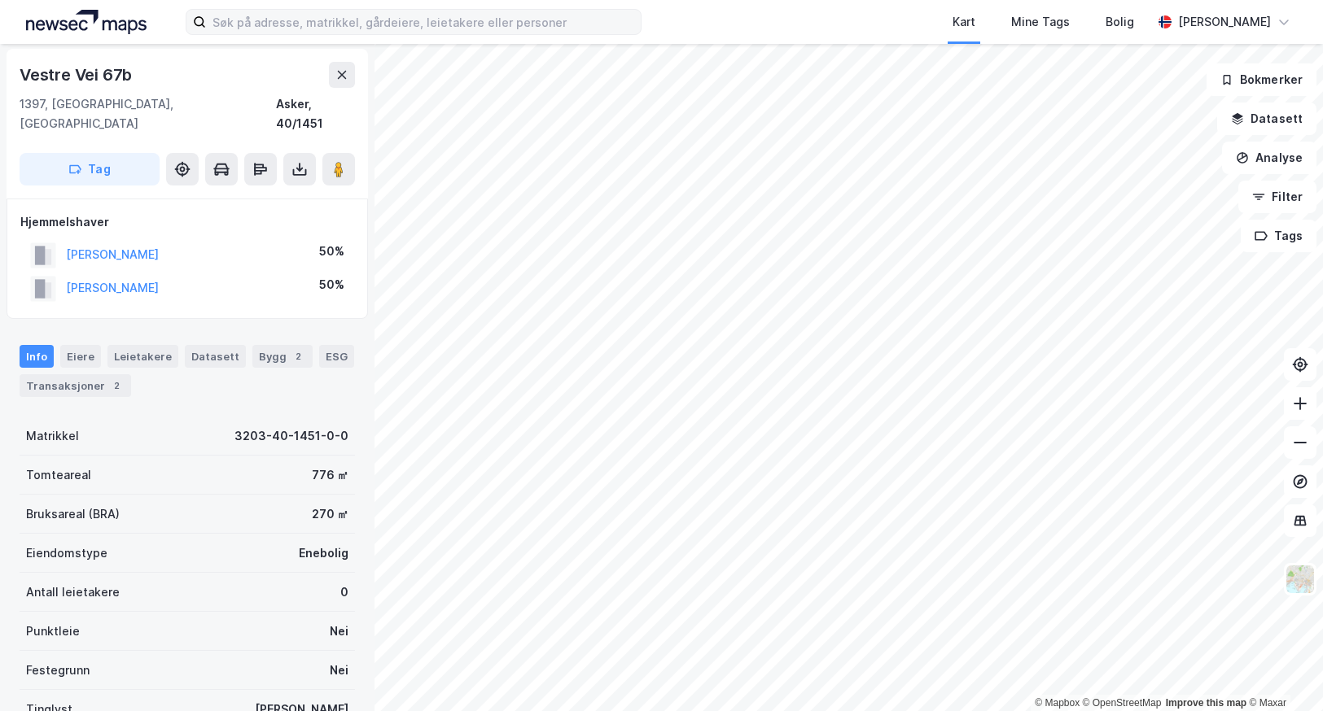
scroll to position [2, 0]
click at [121, 374] on div "Transaksjoner 3" at bounding box center [137, 385] width 112 height 23
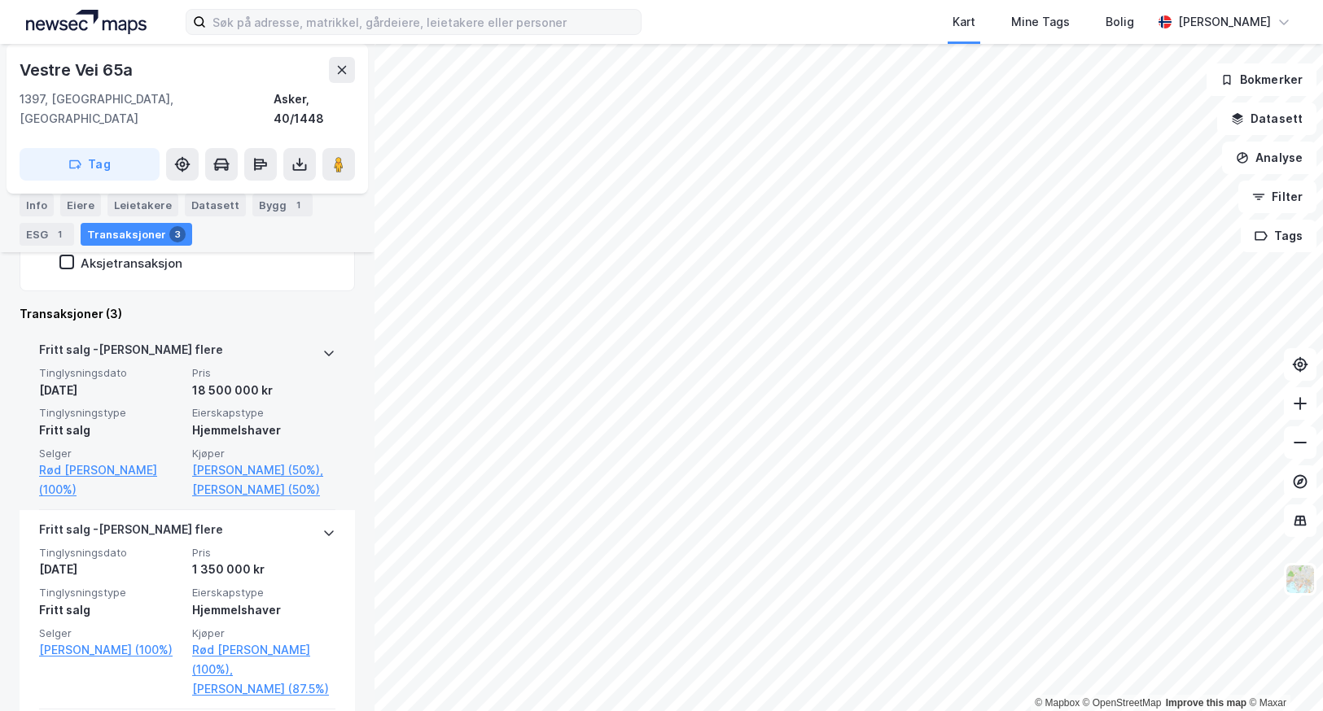
scroll to position [365, 0]
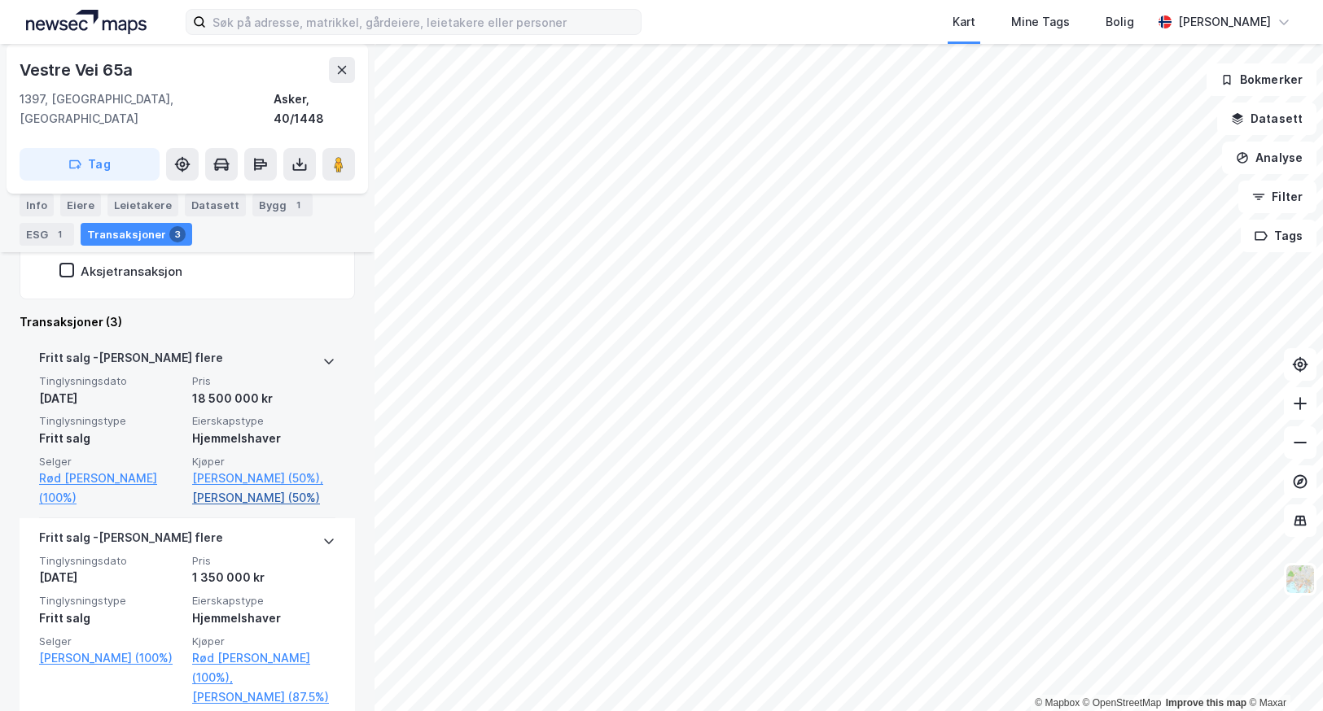
click at [223, 502] on link "[PERSON_NAME] (50%)" at bounding box center [263, 498] width 143 height 20
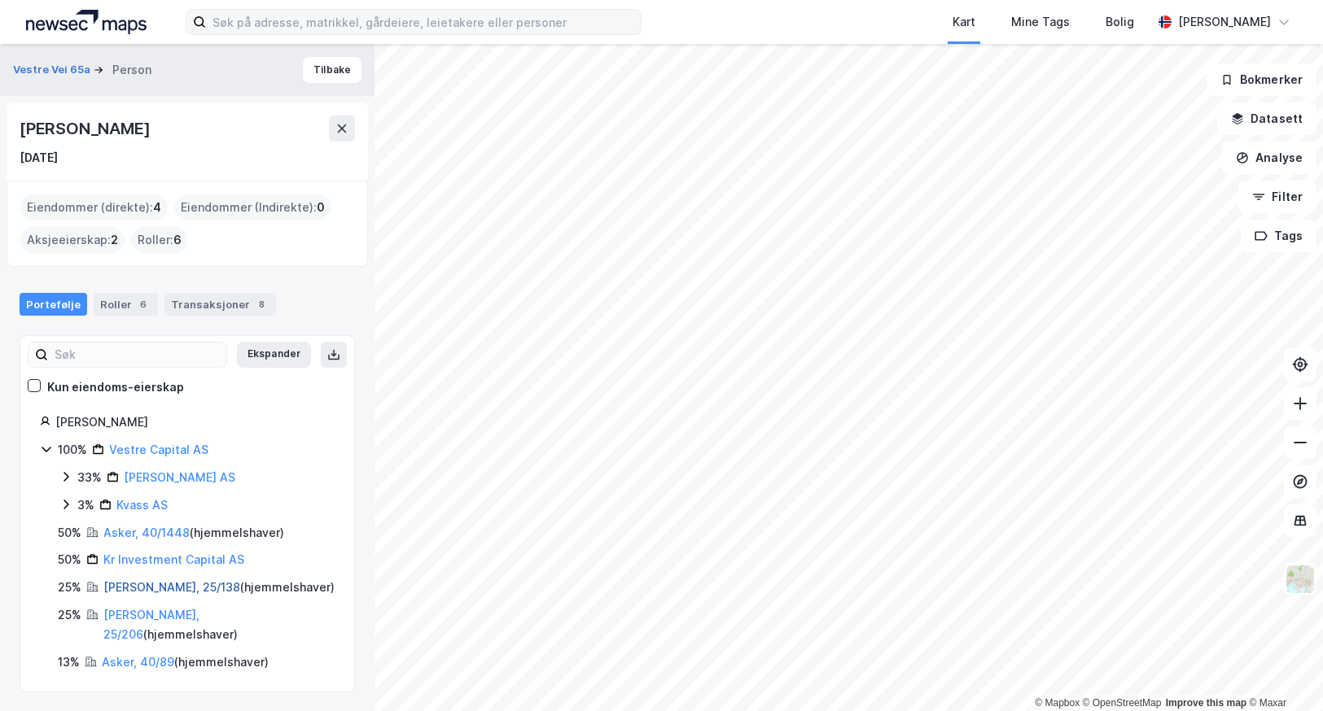
click at [119, 594] on link "[PERSON_NAME], 25/138" at bounding box center [171, 587] width 137 height 14
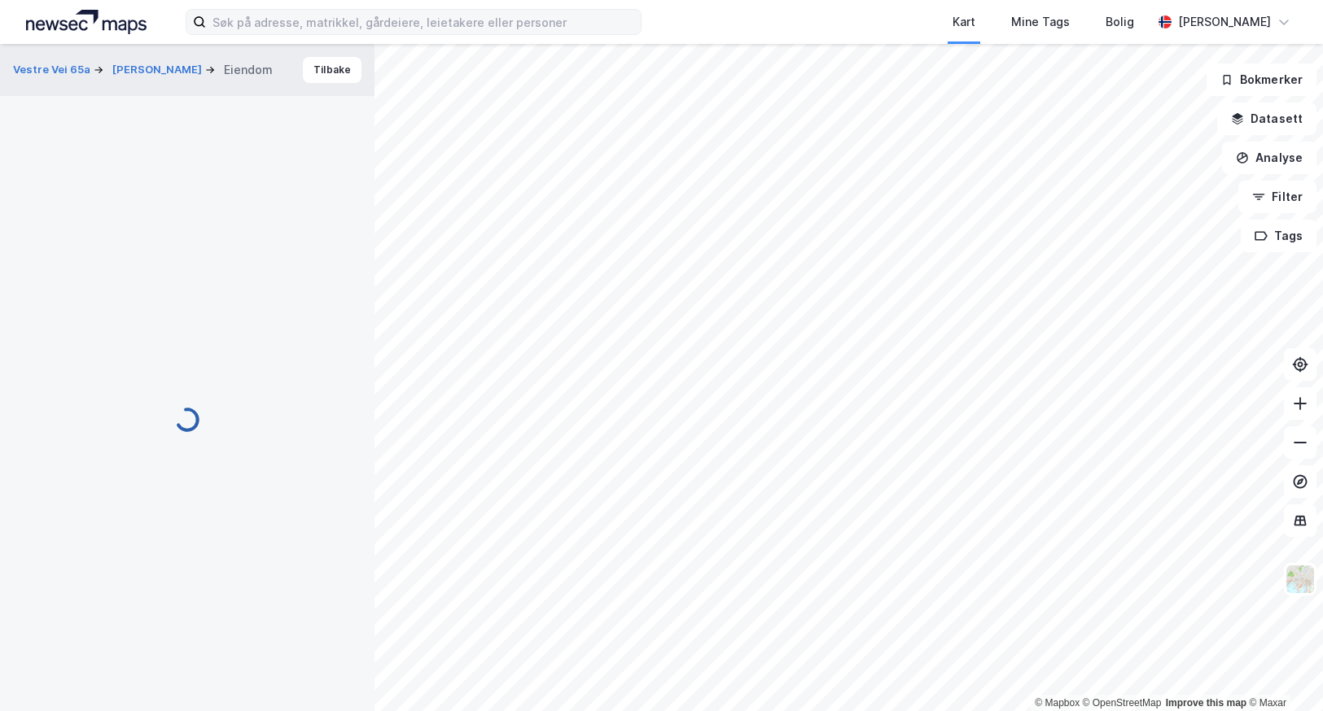
scroll to position [276, 0]
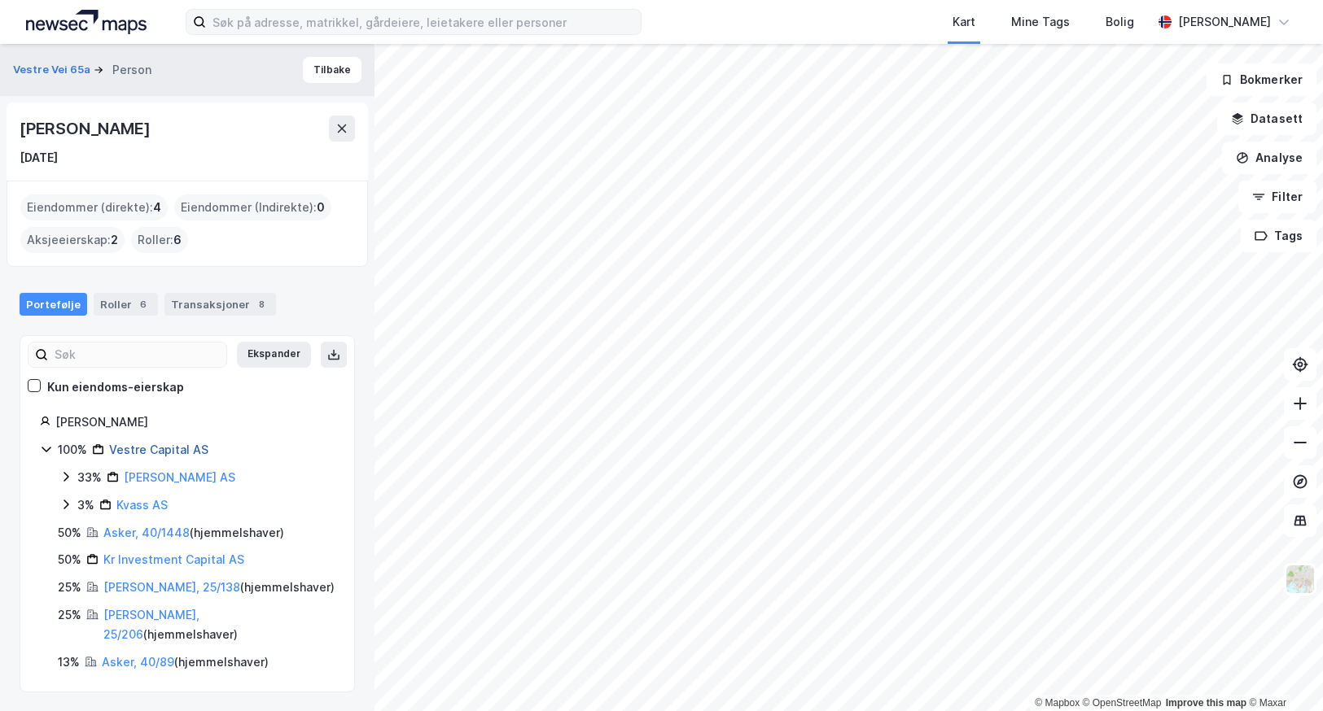
click at [135, 446] on link "Vestre Capital AS" at bounding box center [158, 450] width 99 height 14
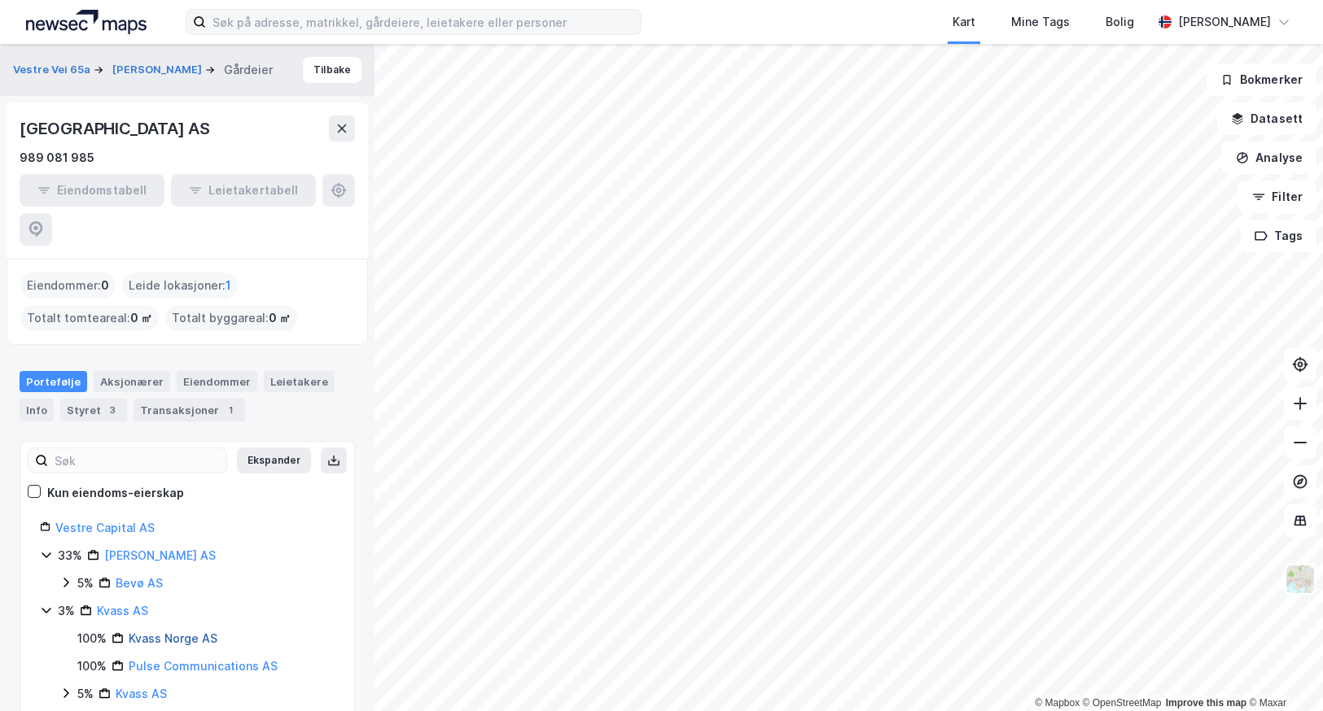
click at [158, 632] on link "Kvass Norge AS" at bounding box center [173, 639] width 89 height 14
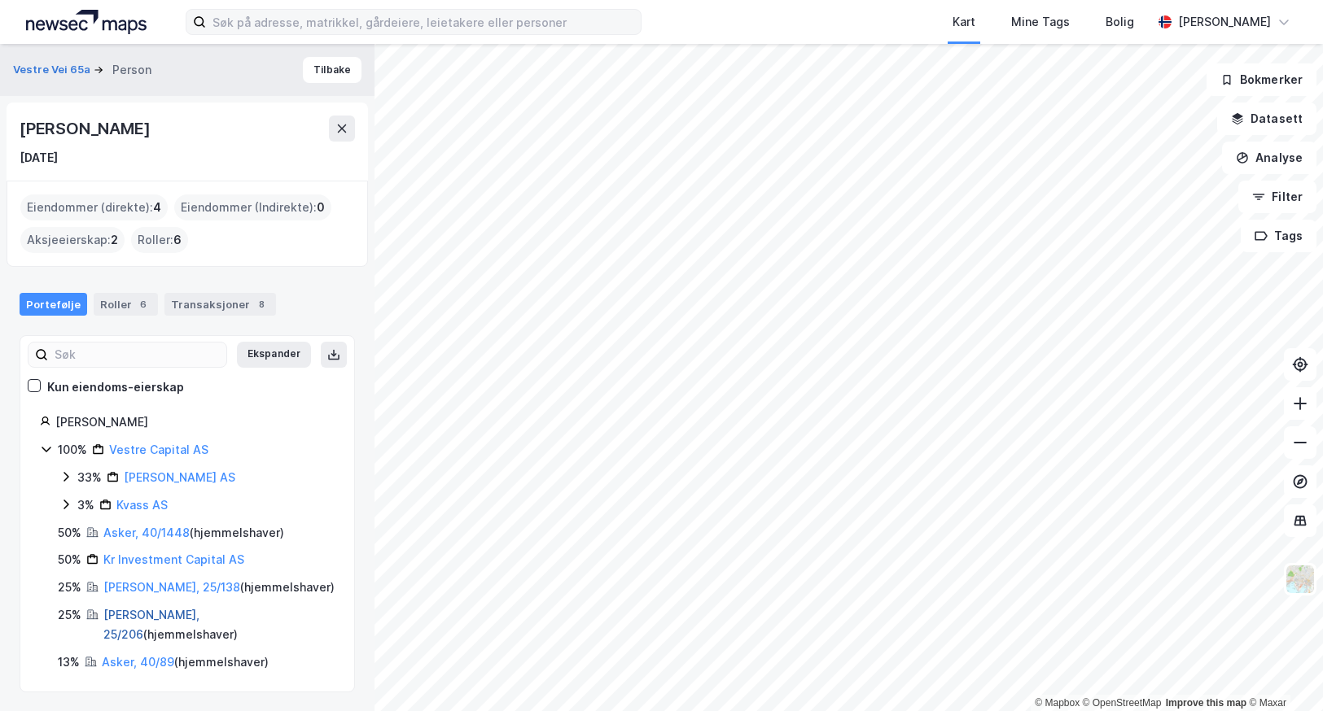
click at [129, 611] on link "[PERSON_NAME], 25/206" at bounding box center [151, 624] width 96 height 33
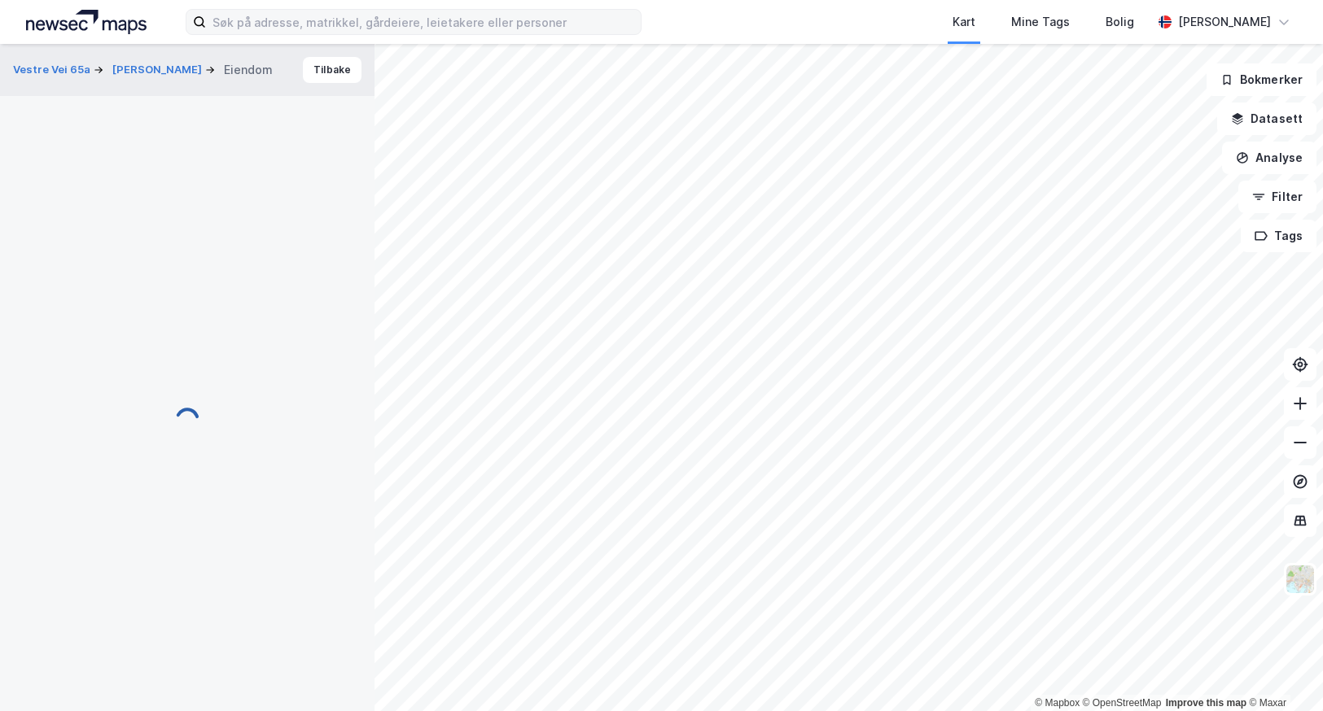
scroll to position [274, 0]
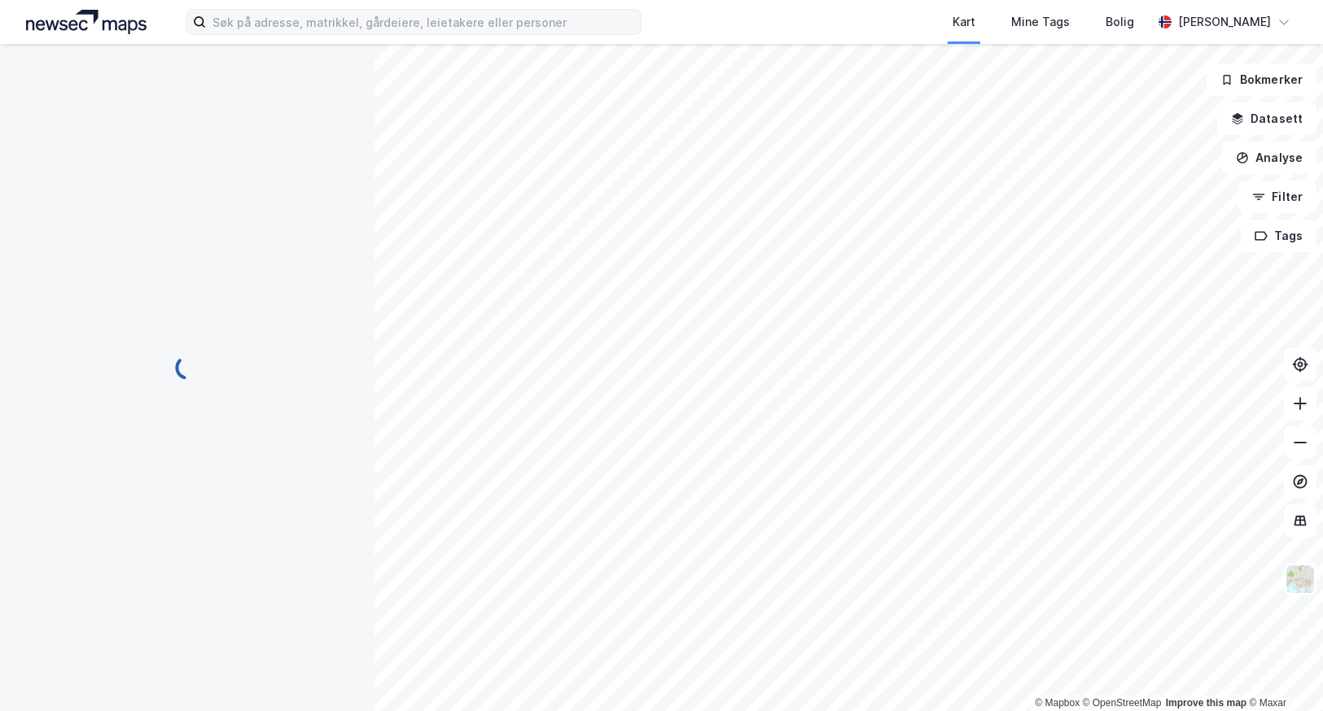
scroll to position [91, 0]
